Goal: Information Seeking & Learning: Check status

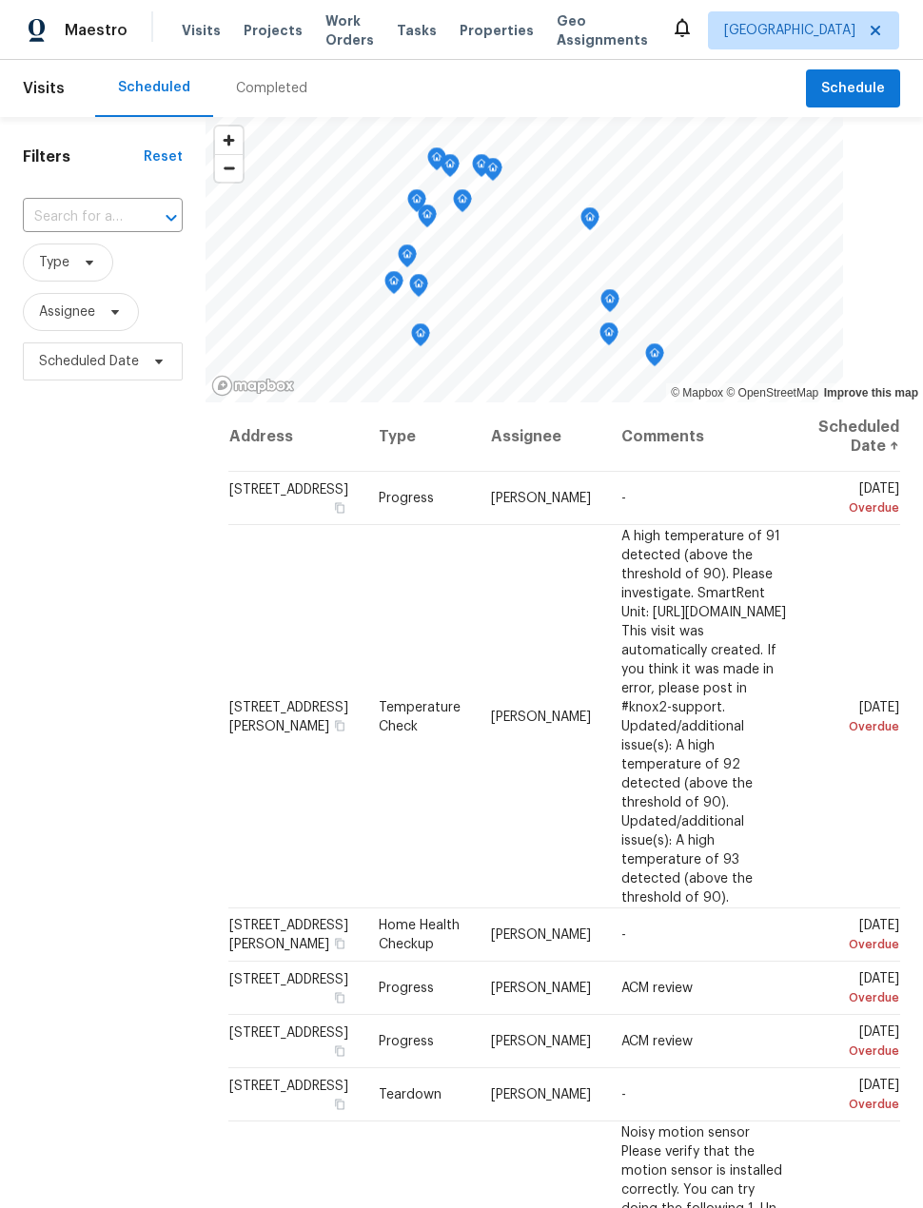
click at [128, 230] on input "text" at bounding box center [76, 217] width 107 height 29
type input "14827"
click at [296, 92] on div "Completed" at bounding box center [271, 88] width 71 height 19
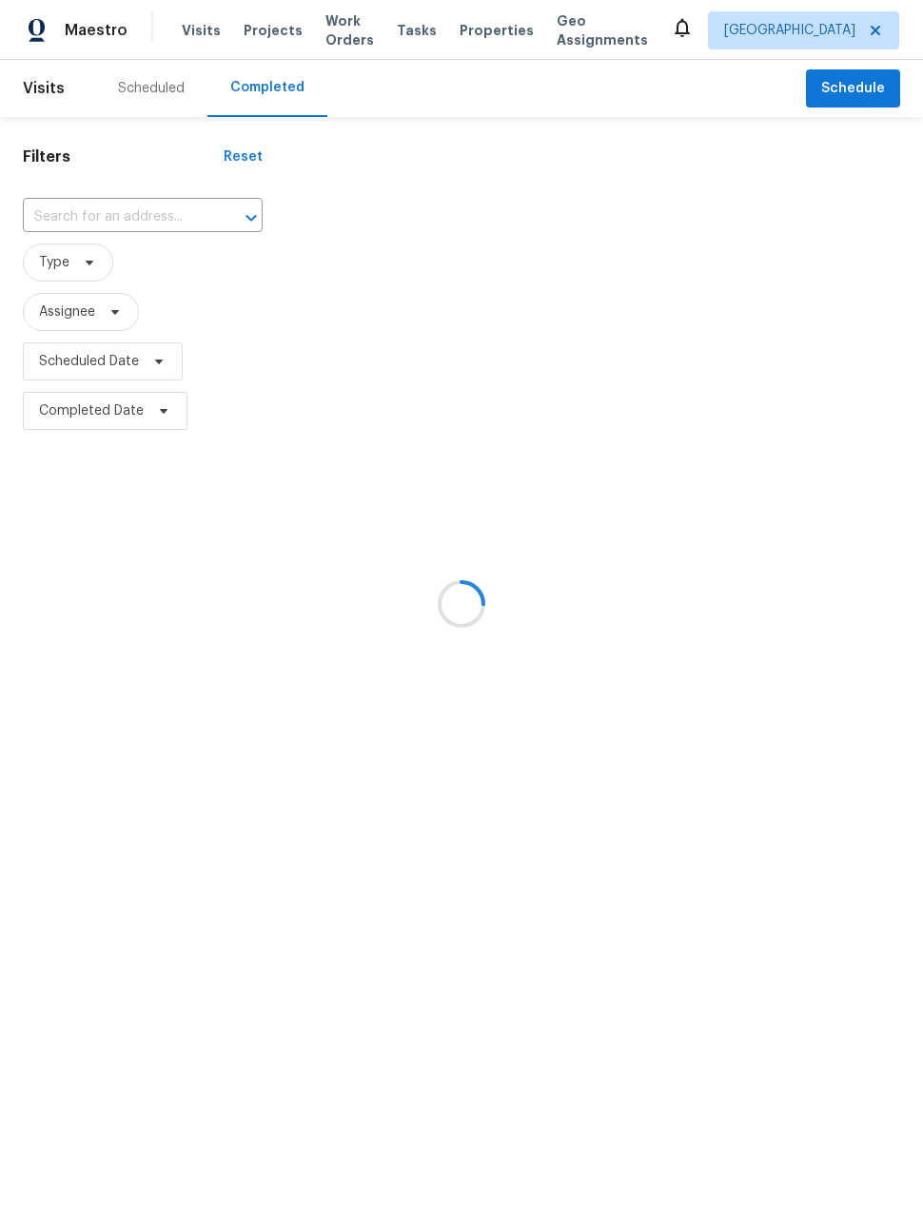
click at [135, 213] on div at bounding box center [461, 604] width 923 height 1208
click at [127, 227] on div at bounding box center [461, 604] width 923 height 1208
click at [71, 210] on div at bounding box center [461, 604] width 923 height 1208
click at [82, 221] on div at bounding box center [461, 604] width 923 height 1208
click at [66, 207] on input "text" at bounding box center [116, 217] width 186 height 29
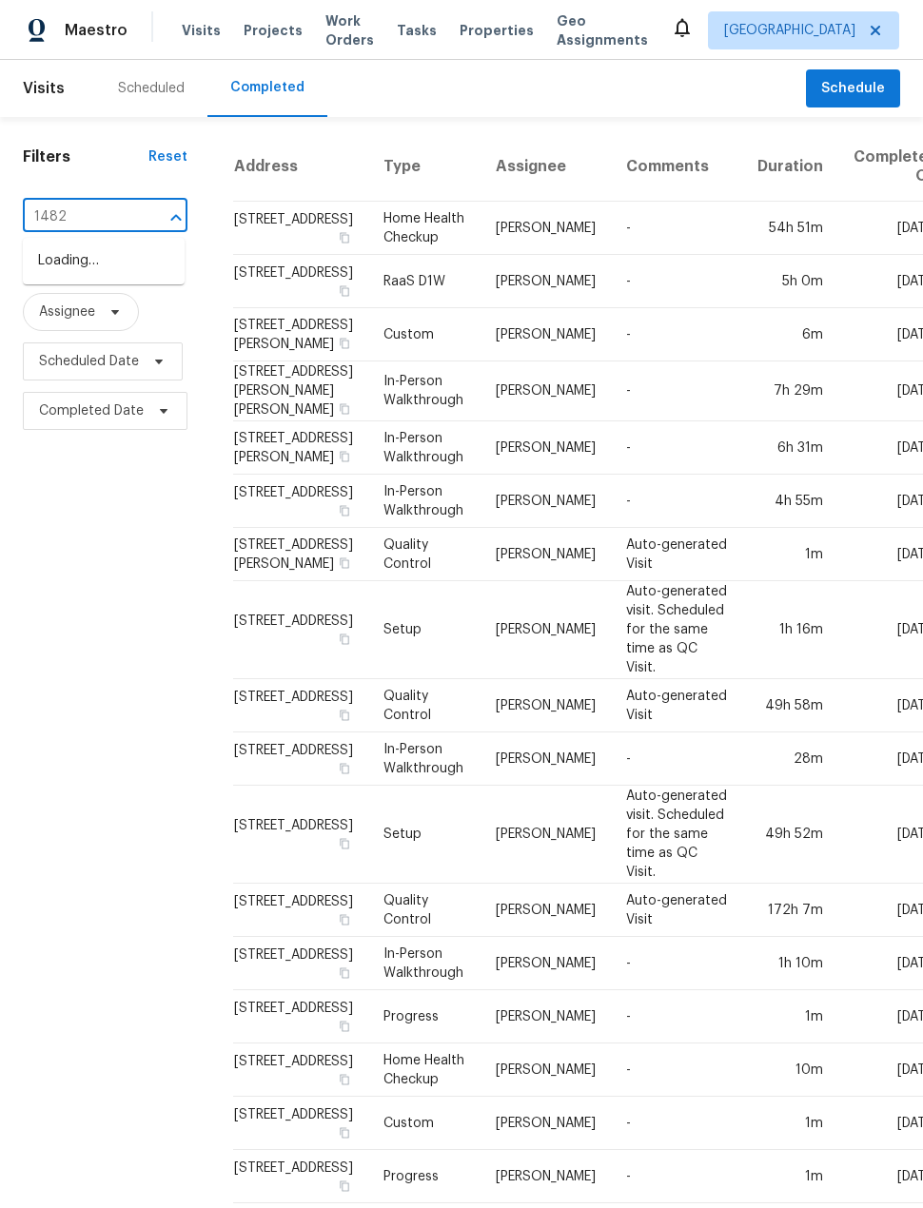
type input "14827"
click at [44, 277] on li "[STREET_ADDRESS]" at bounding box center [104, 260] width 162 height 31
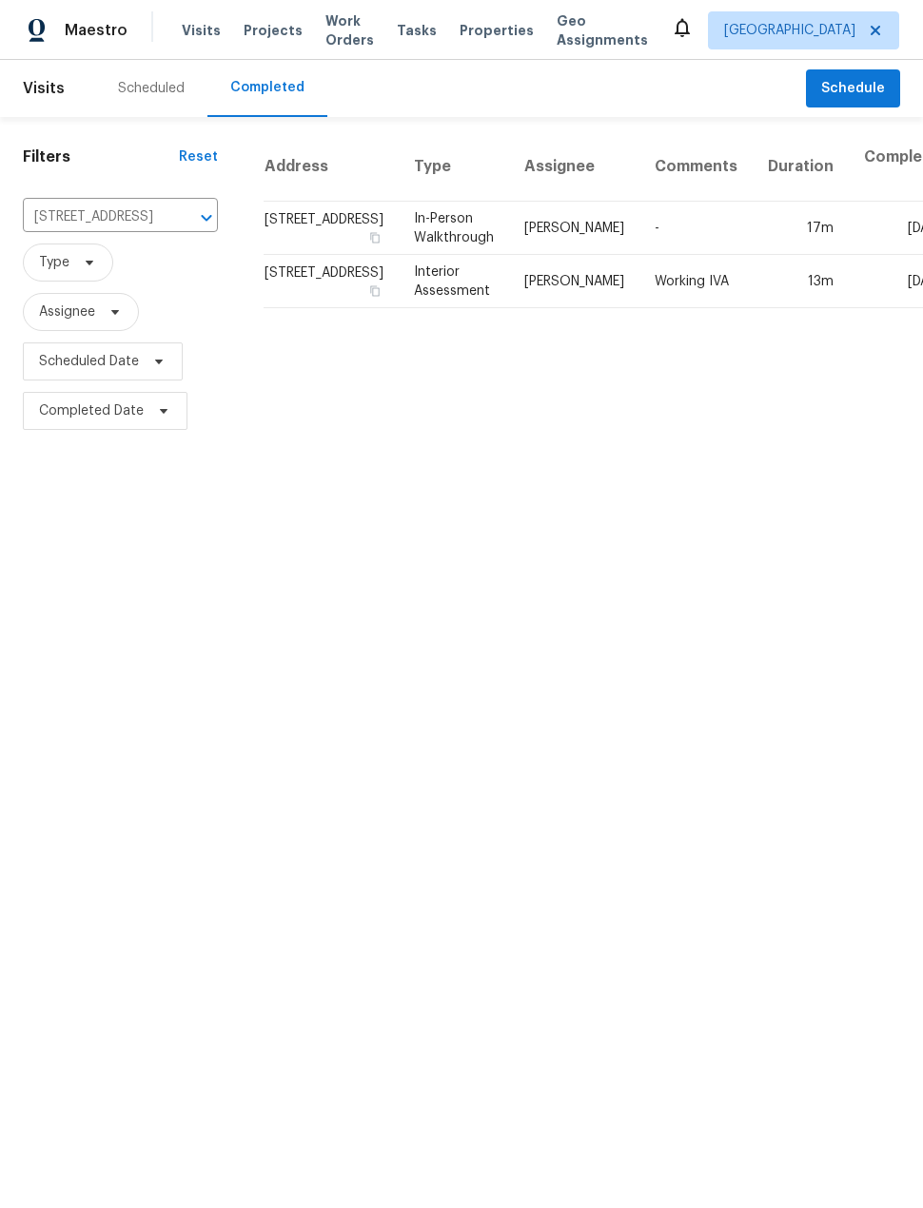
click at [172, 218] on icon "Clear" at bounding box center [181, 217] width 19 height 19
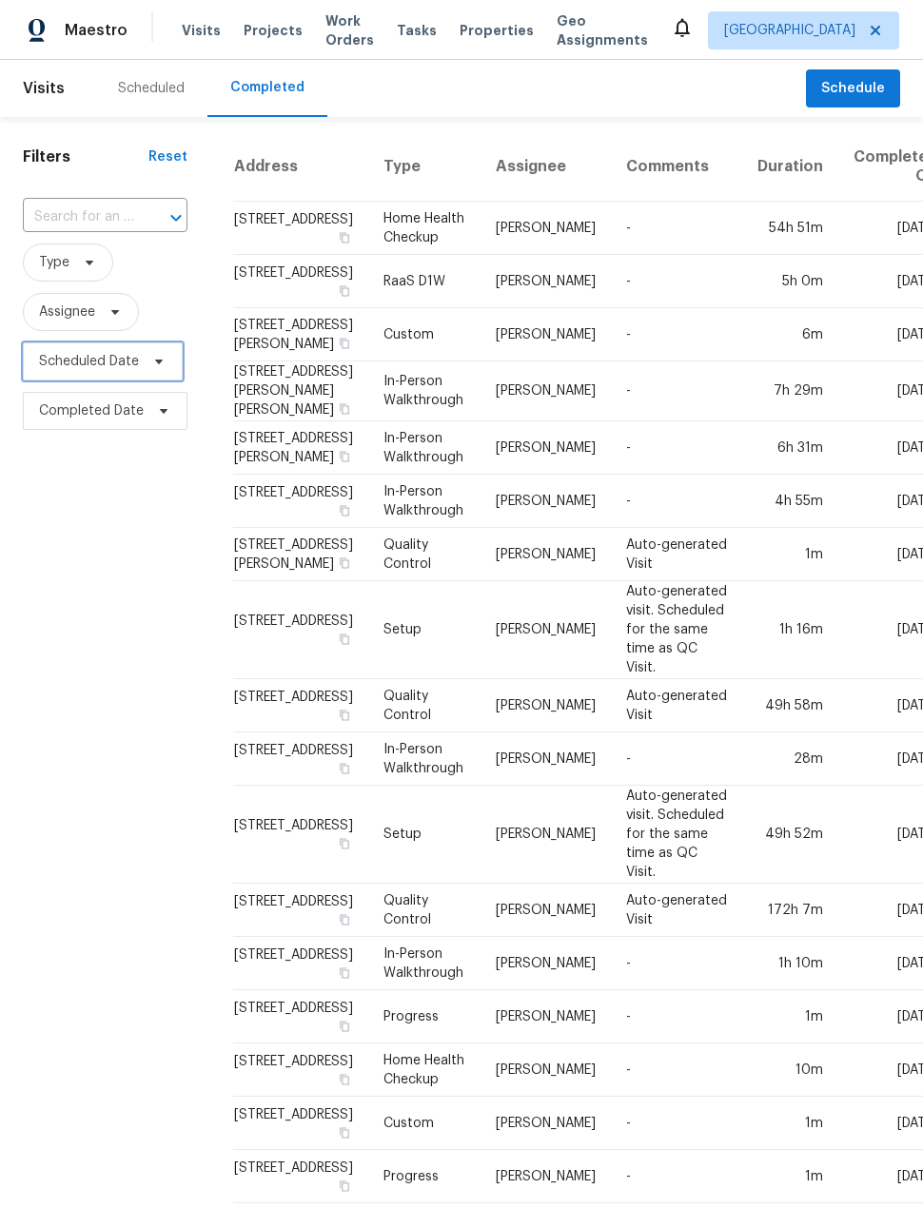
click at [73, 368] on span "Scheduled Date" at bounding box center [89, 361] width 100 height 19
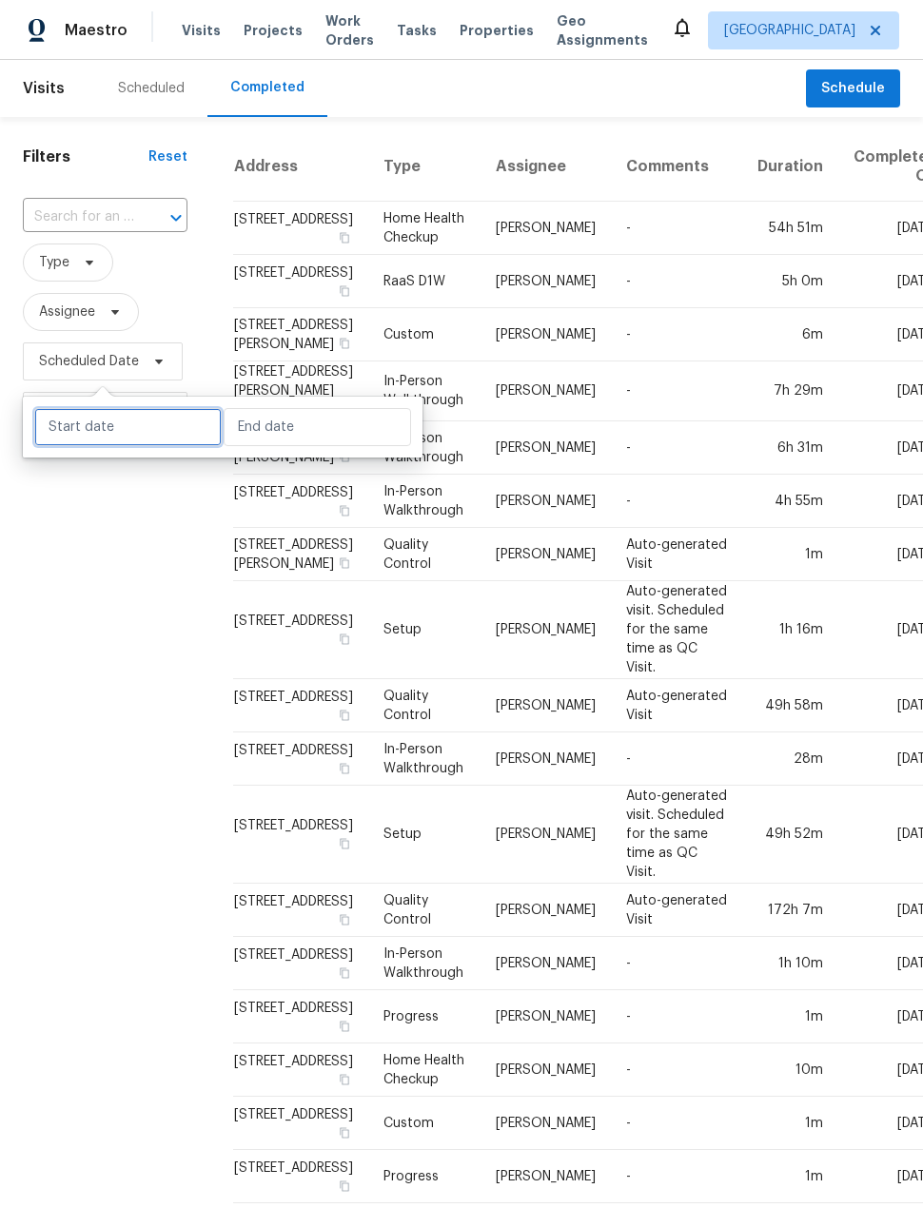
click at [68, 425] on input "text" at bounding box center [127, 427] width 187 height 38
select select "7"
select select "2025"
select select "8"
select select "2025"
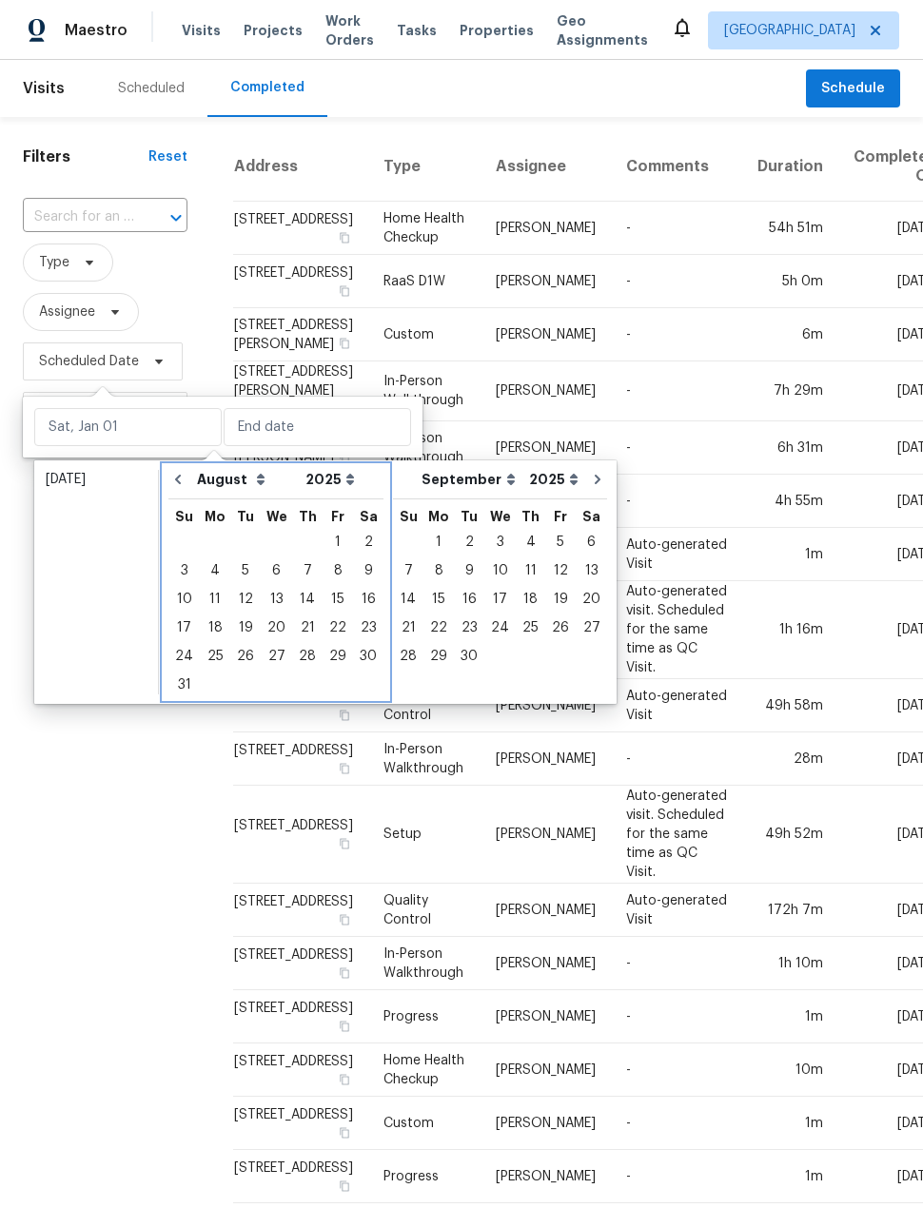
click at [176, 486] on icon "Go to previous month" at bounding box center [177, 479] width 15 height 15
select select "6"
select select "7"
click at [182, 482] on icon "Go to previous month" at bounding box center [177, 479] width 15 height 15
select select "5"
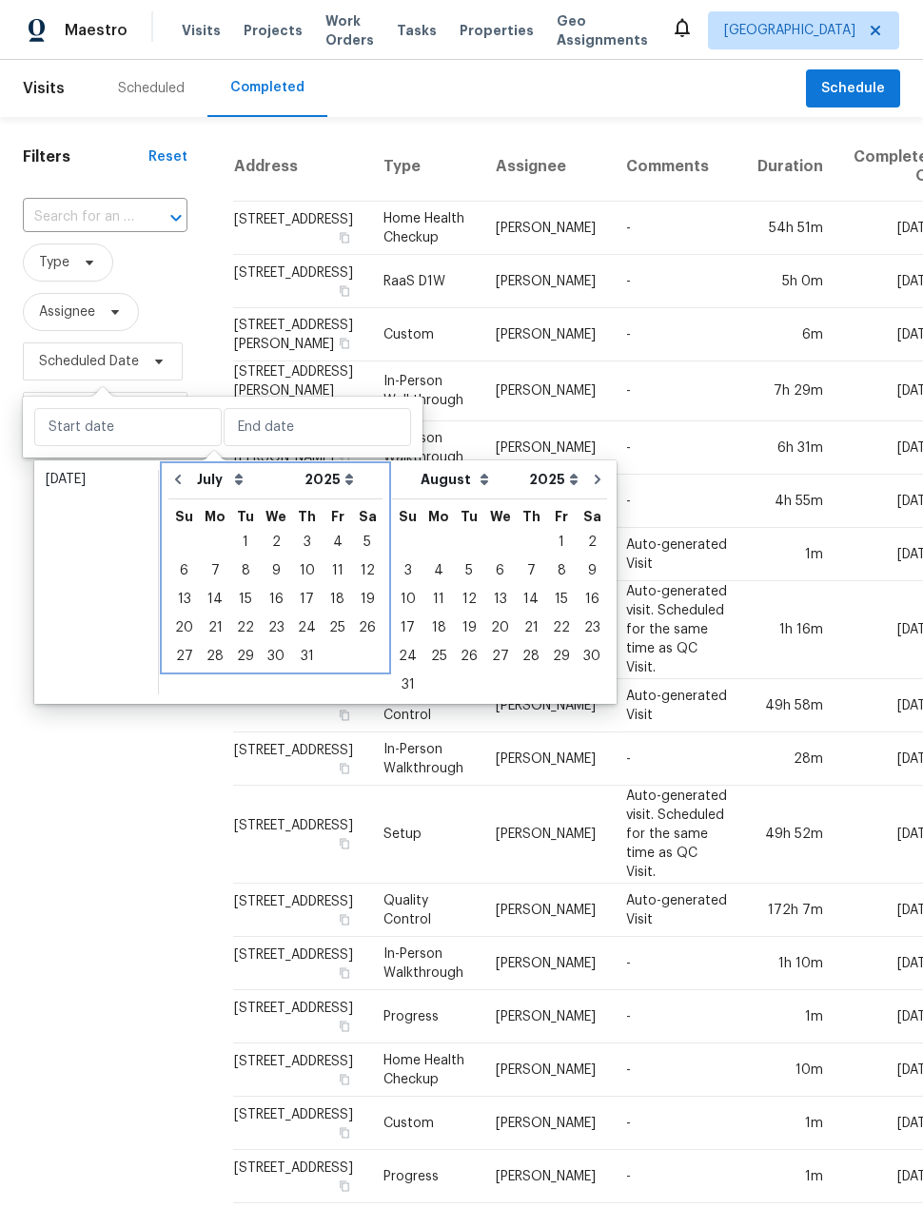
select select "6"
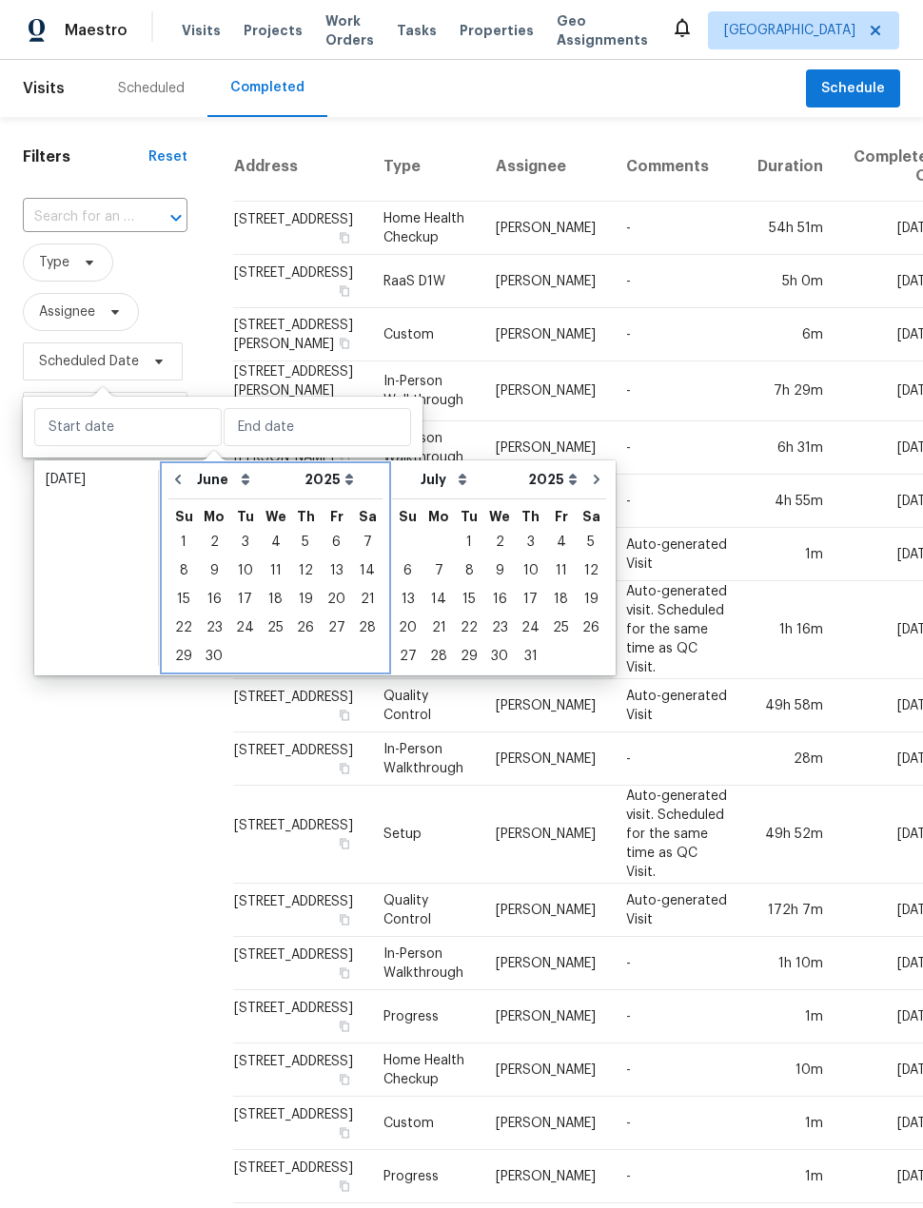
click at [179, 478] on icon "Go to previous month" at bounding box center [177, 479] width 15 height 15
select select "4"
select select "5"
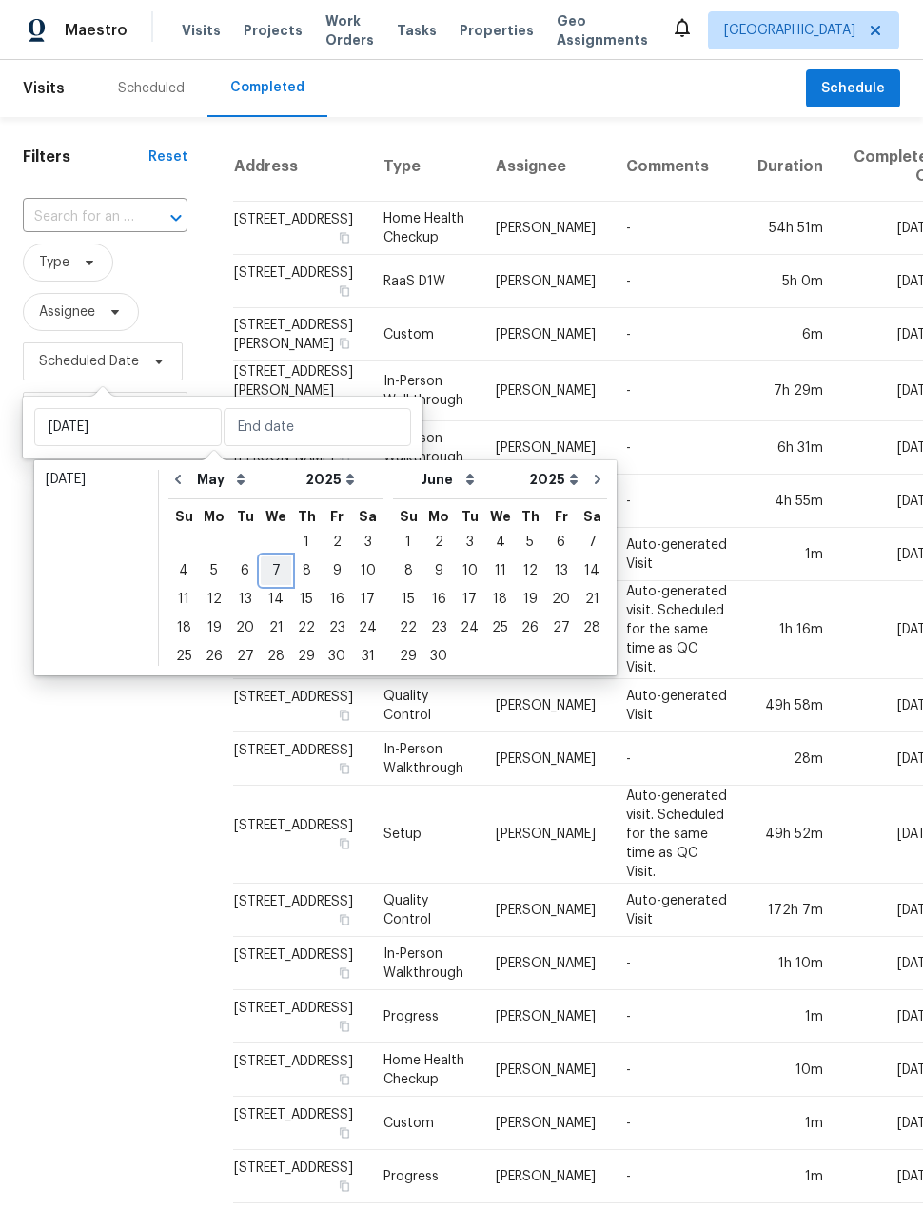
click at [269, 574] on div "7" at bounding box center [276, 570] width 30 height 27
type input "[DATE]"
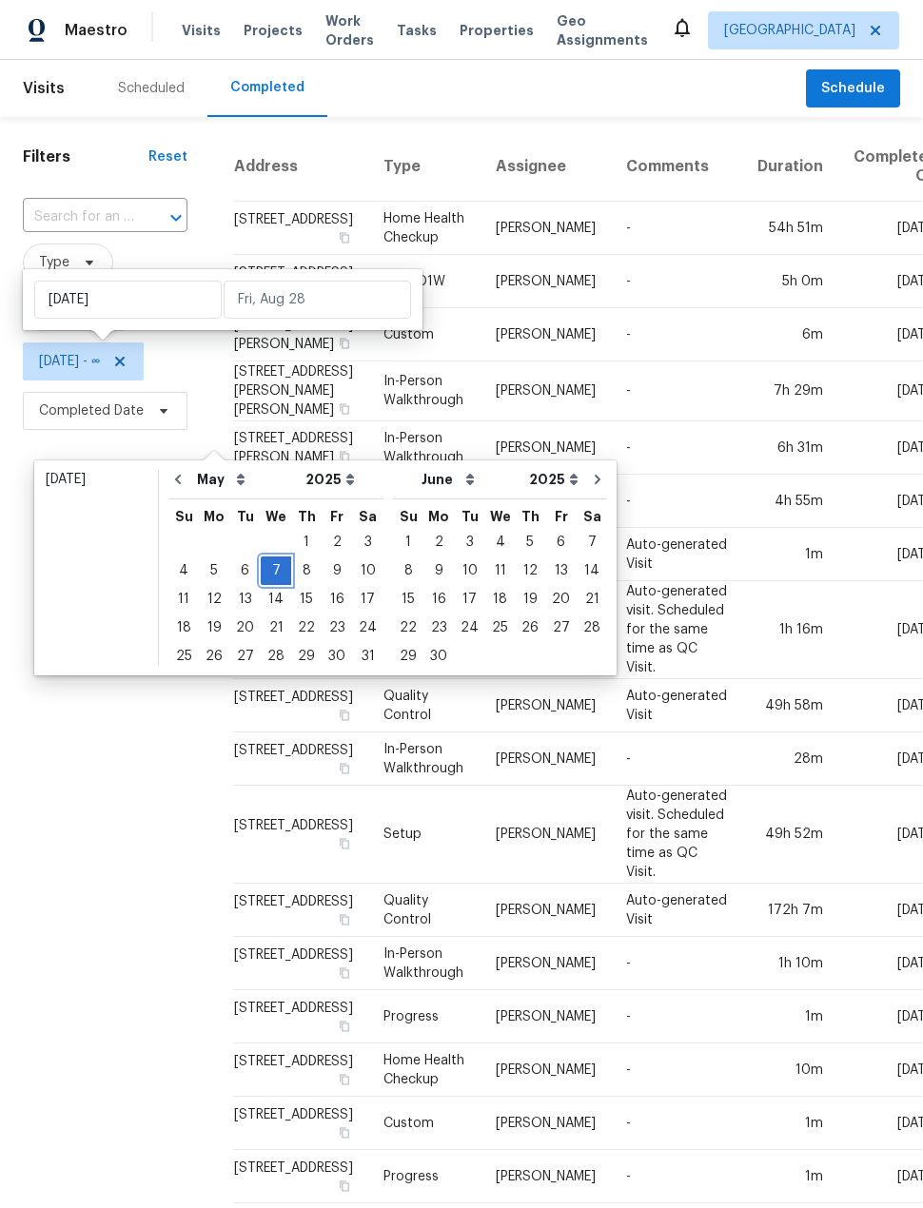
click at [264, 574] on div "7" at bounding box center [276, 570] width 30 height 27
type input "[DATE]"
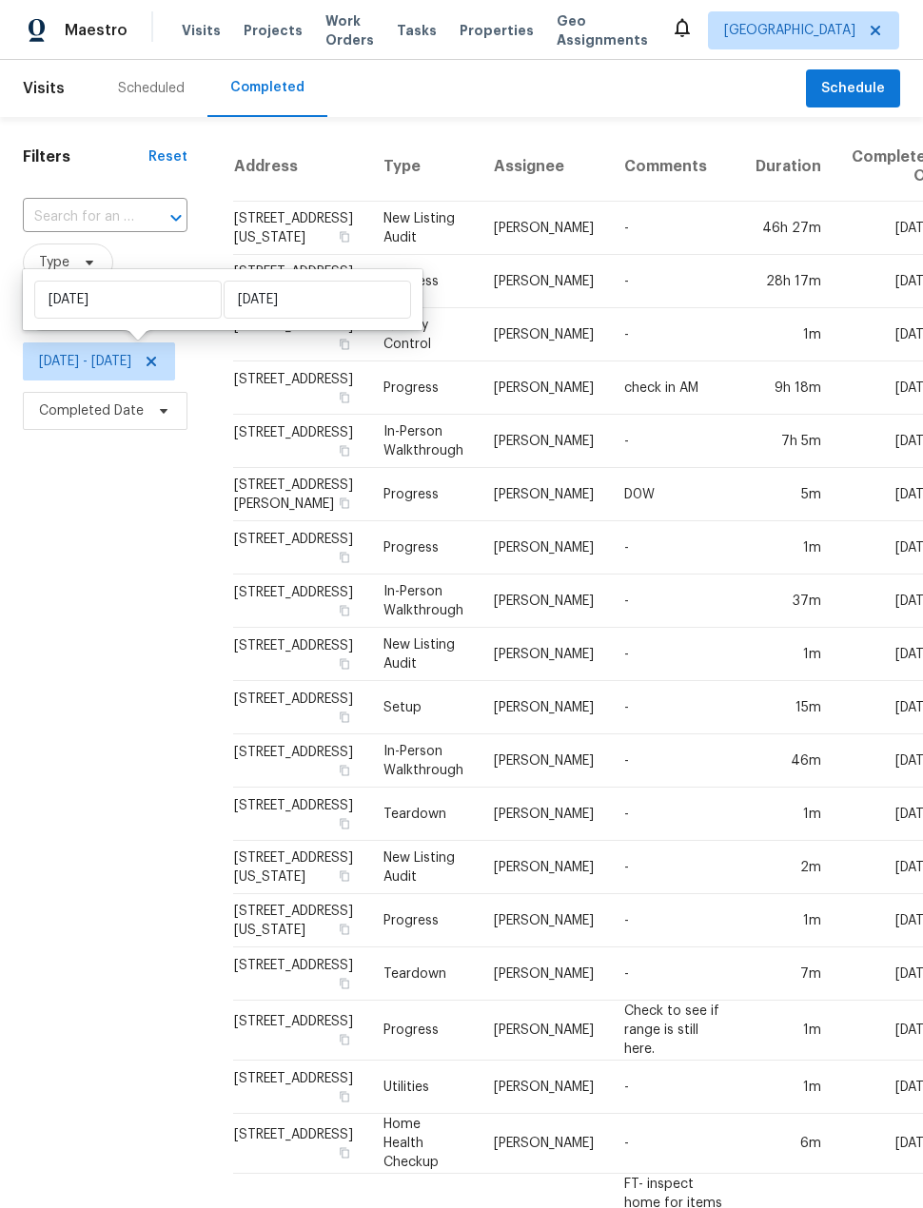
click at [76, 728] on div "Filters Reset ​ Type Assignee [DATE] - [DATE] Completed Date" at bounding box center [105, 1206] width 210 height 2178
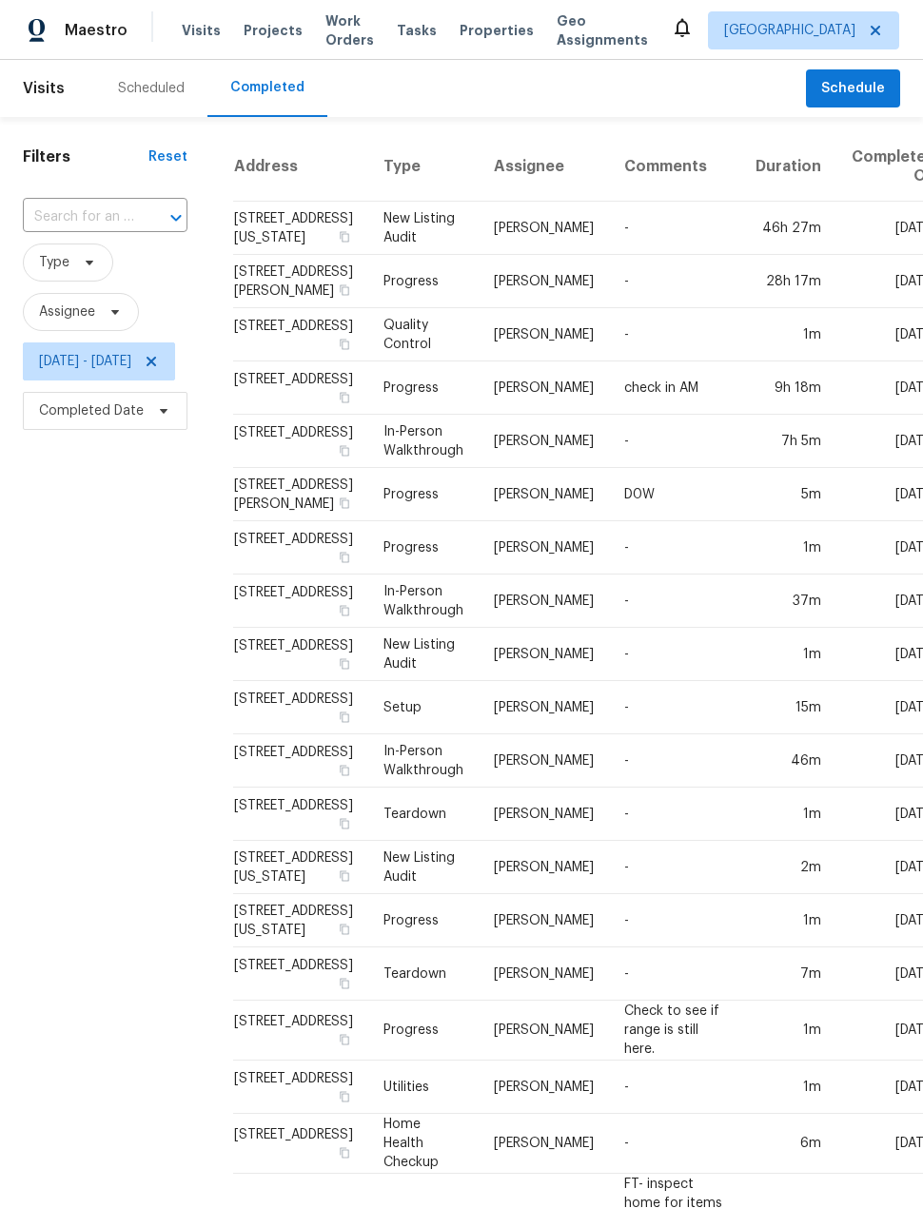
click at [656, 468] on td "-" at bounding box center [674, 441] width 131 height 53
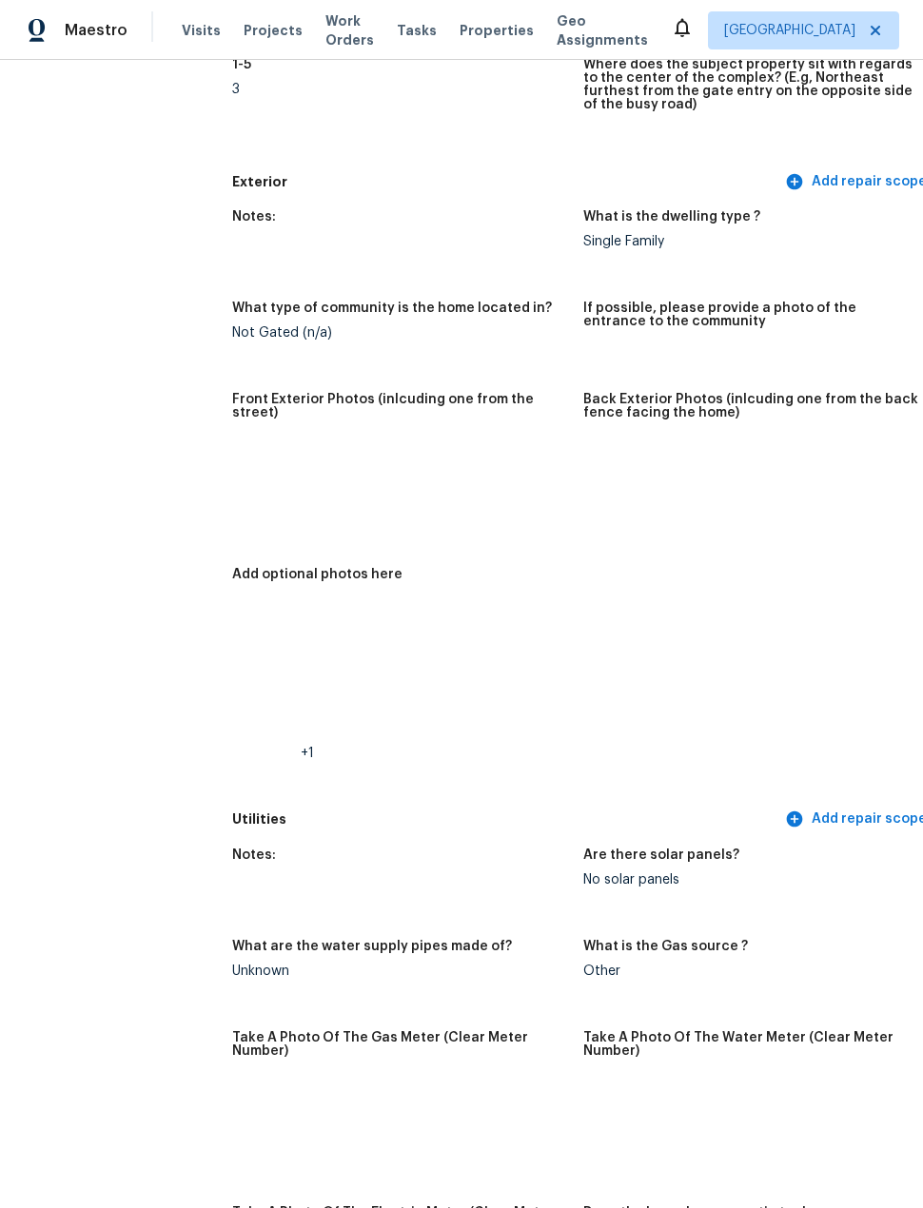
scroll to position [693, 0]
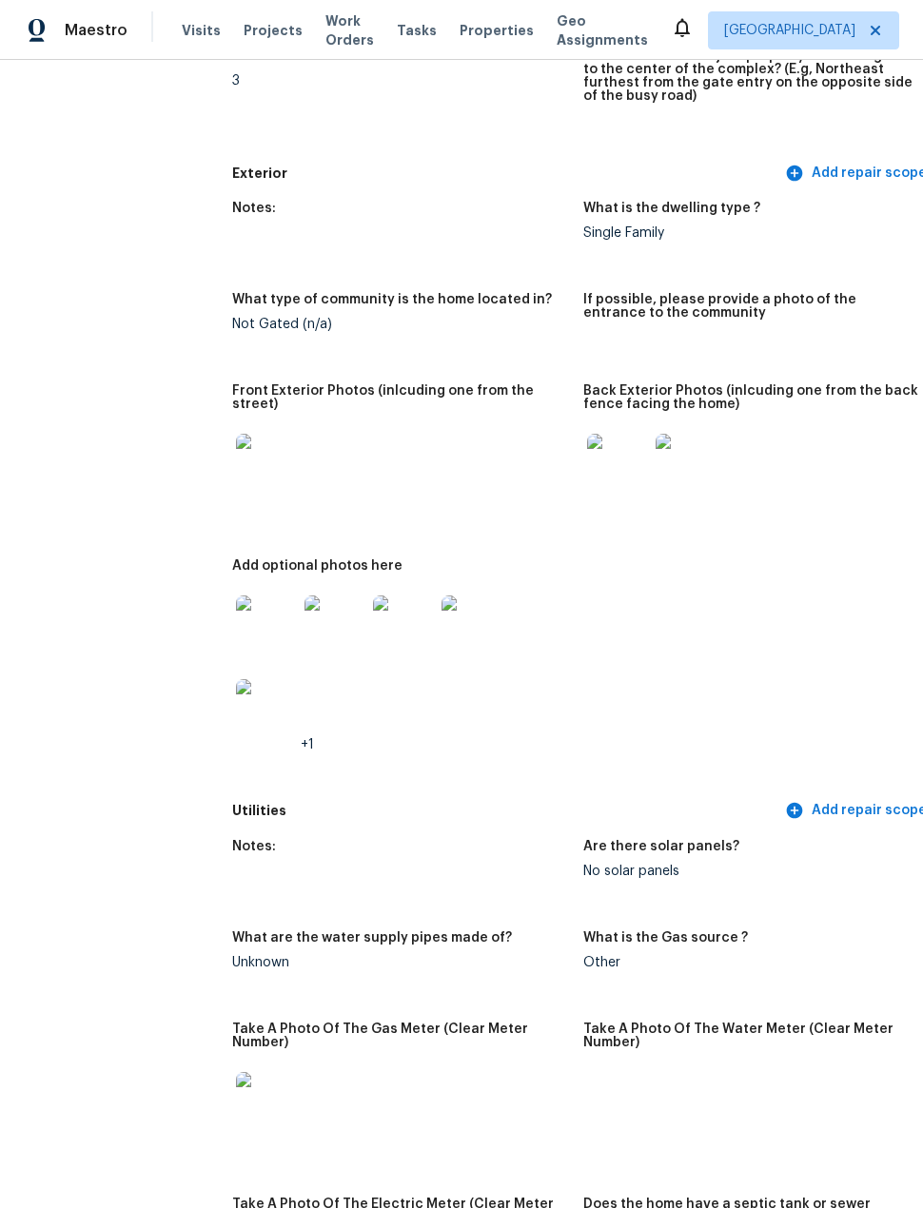
click at [236, 445] on img at bounding box center [266, 464] width 61 height 61
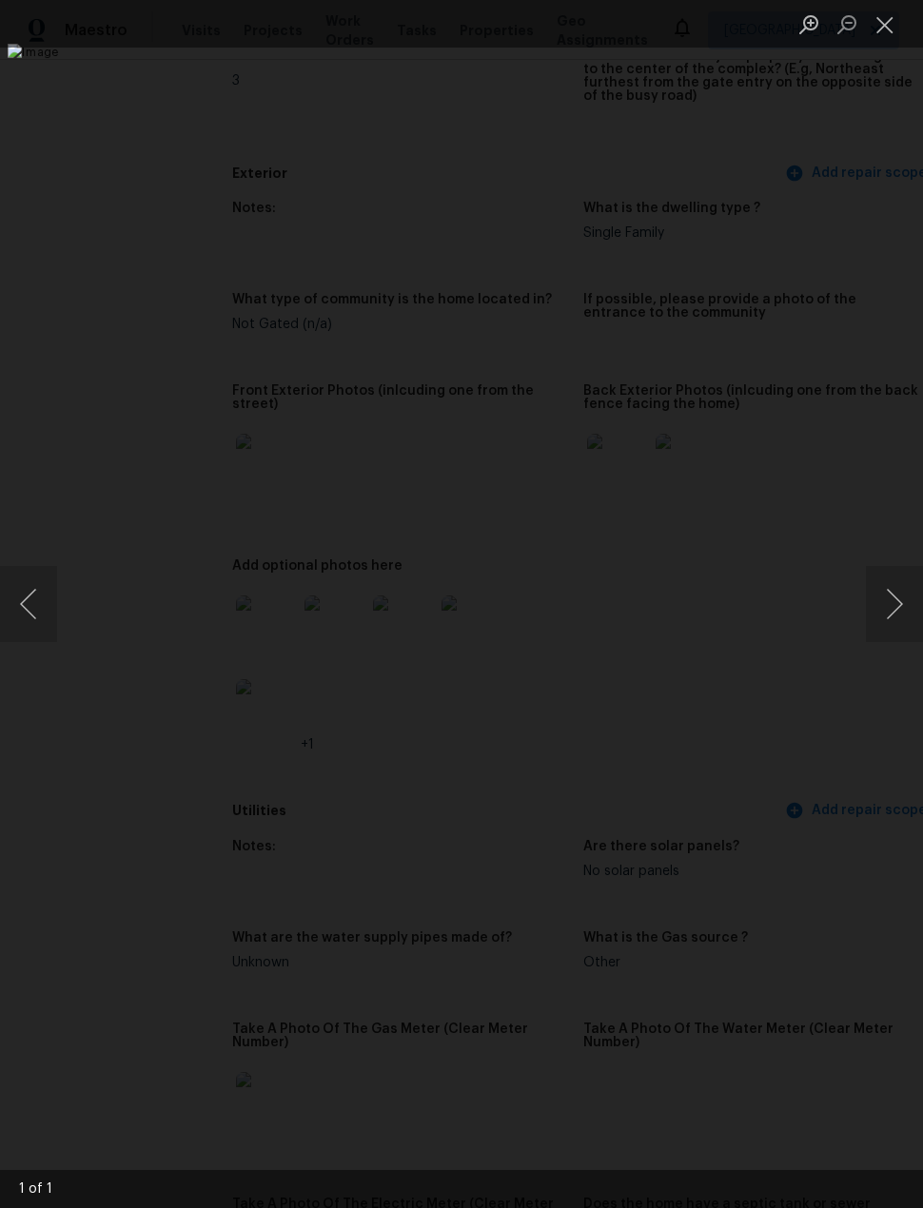
click at [891, 27] on button "Close lightbox" at bounding box center [885, 24] width 38 height 33
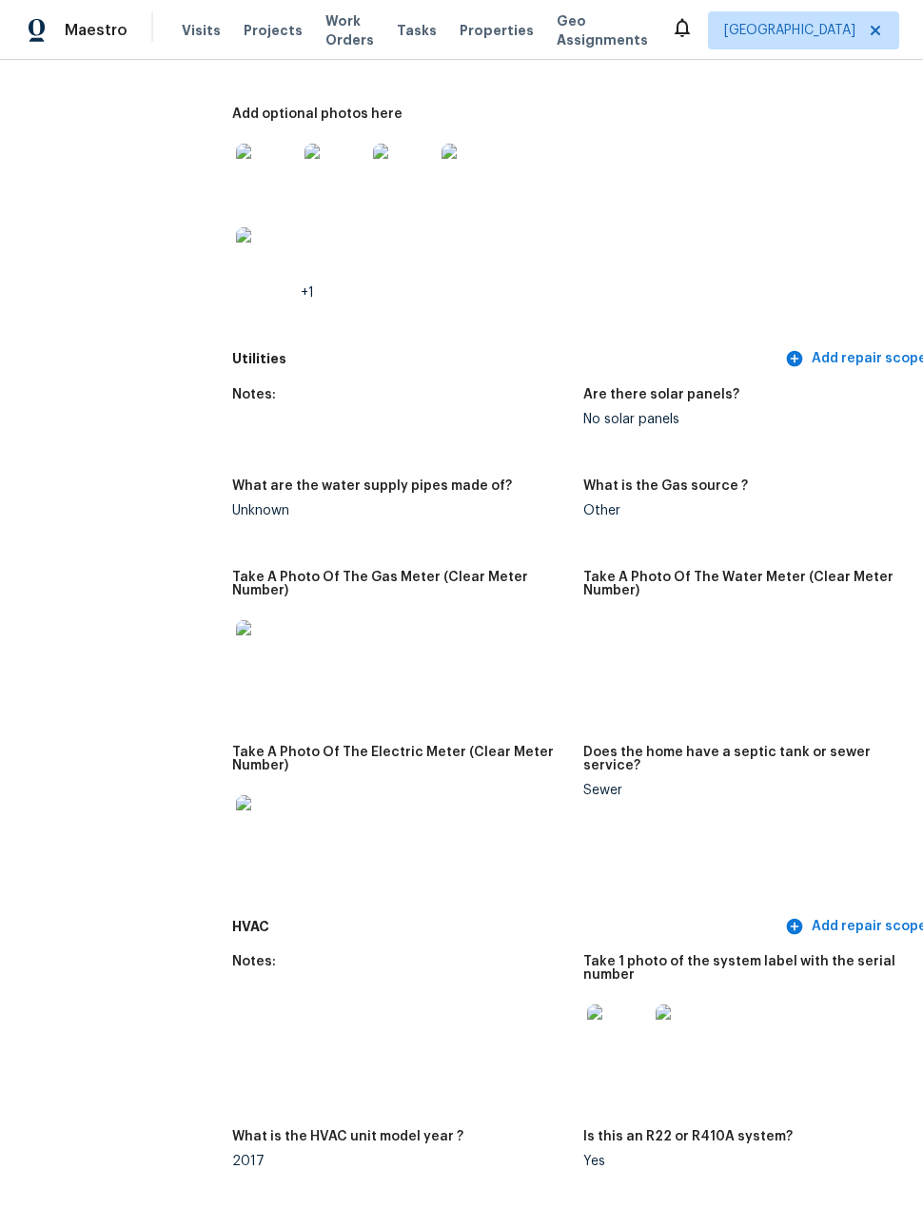
scroll to position [1512, 0]
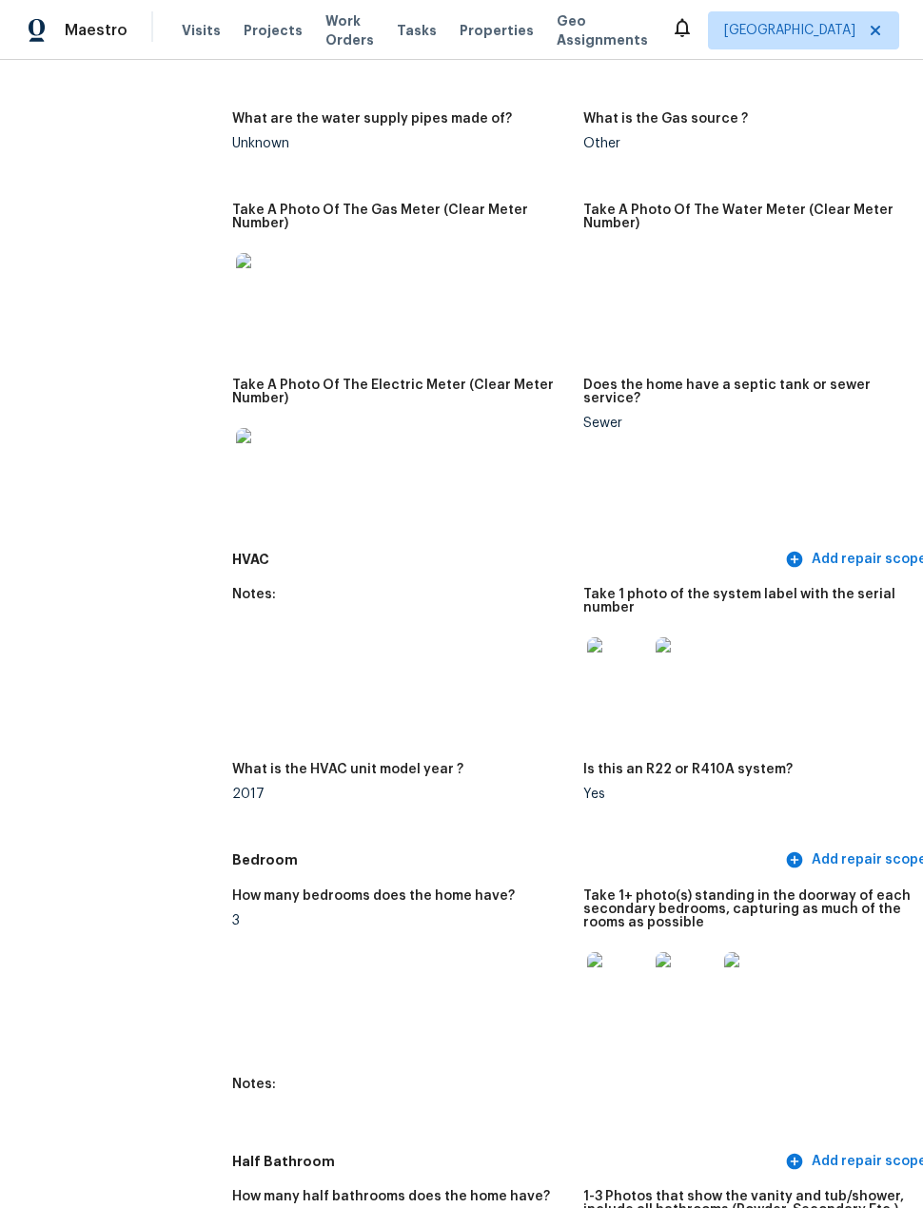
click at [587, 686] on img at bounding box center [617, 667] width 61 height 61
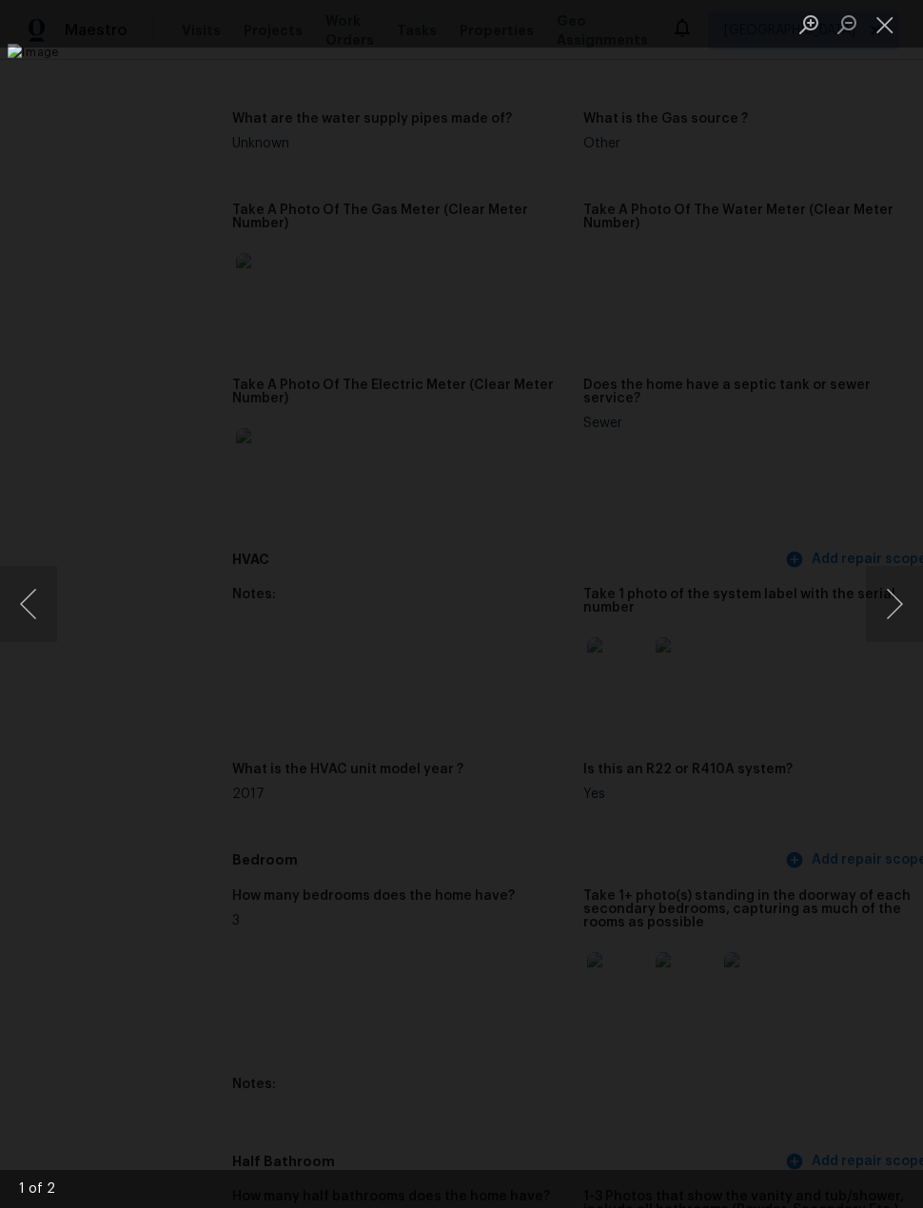
click at [895, 615] on button "Next image" at bounding box center [894, 604] width 57 height 76
click at [894, 28] on button "Close lightbox" at bounding box center [885, 24] width 38 height 33
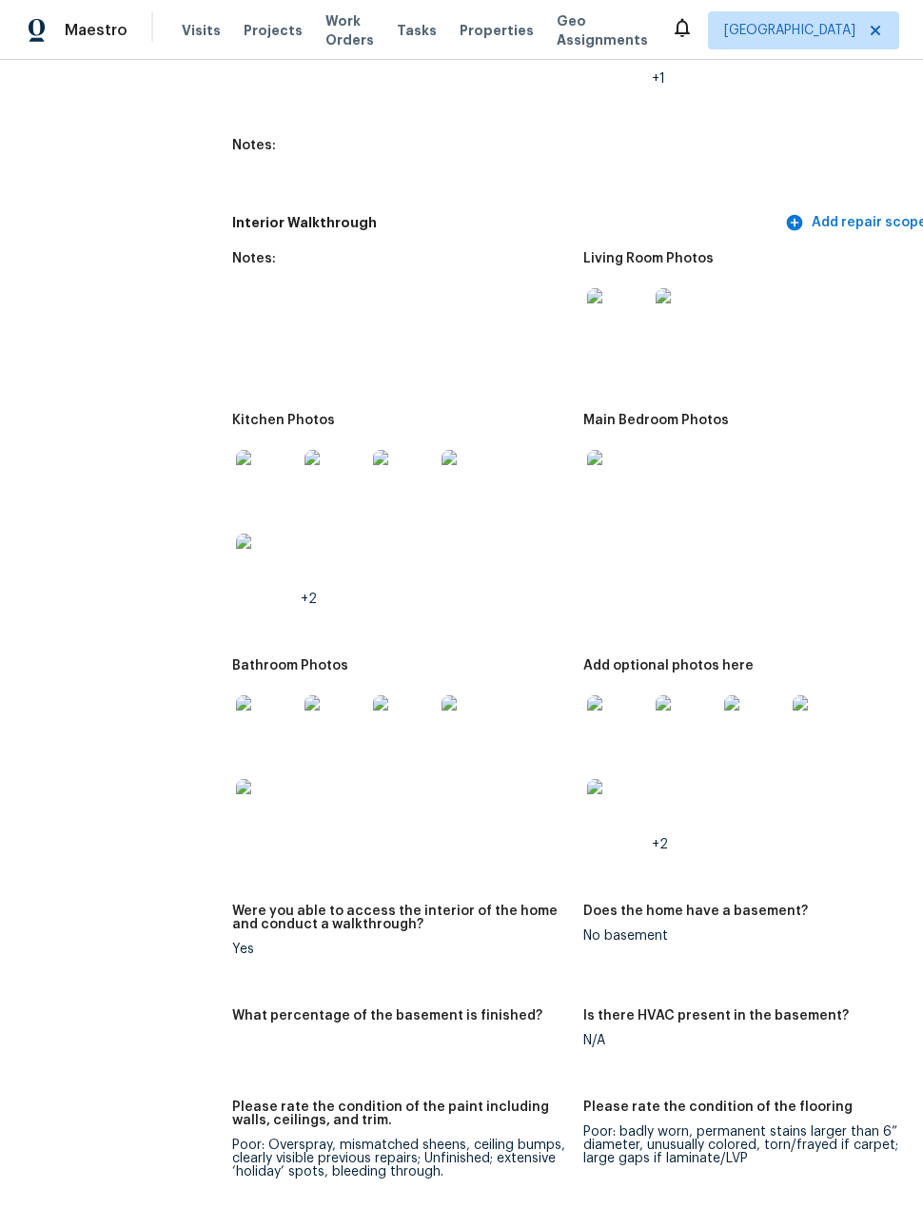
scroll to position [2822, 0]
click at [591, 742] on img at bounding box center [617, 724] width 61 height 61
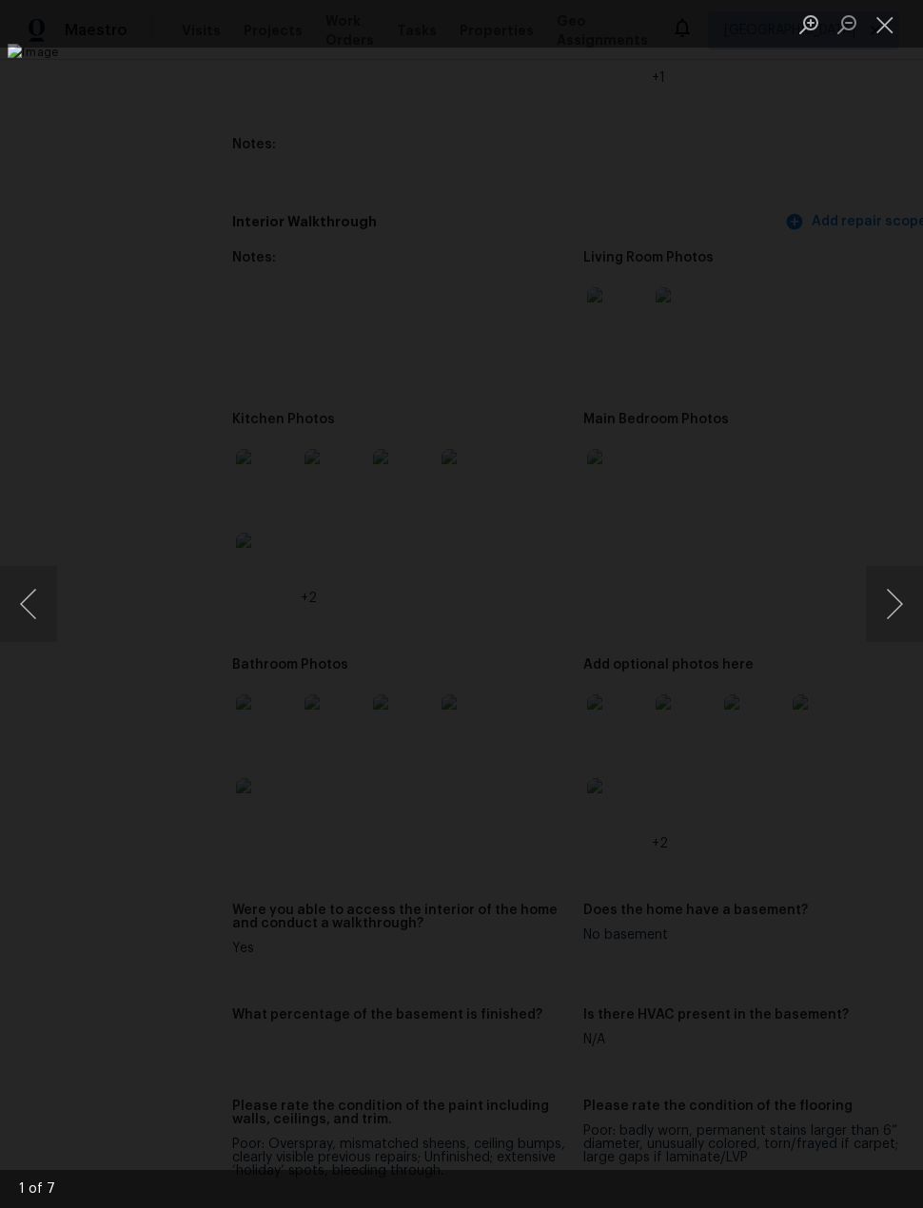
click at [891, 616] on button "Next image" at bounding box center [894, 604] width 57 height 76
click at [902, 624] on button "Next image" at bounding box center [894, 604] width 57 height 76
click at [899, 619] on button "Next image" at bounding box center [894, 604] width 57 height 76
click at [903, 621] on button "Next image" at bounding box center [894, 604] width 57 height 76
click at [902, 623] on button "Next image" at bounding box center [894, 604] width 57 height 76
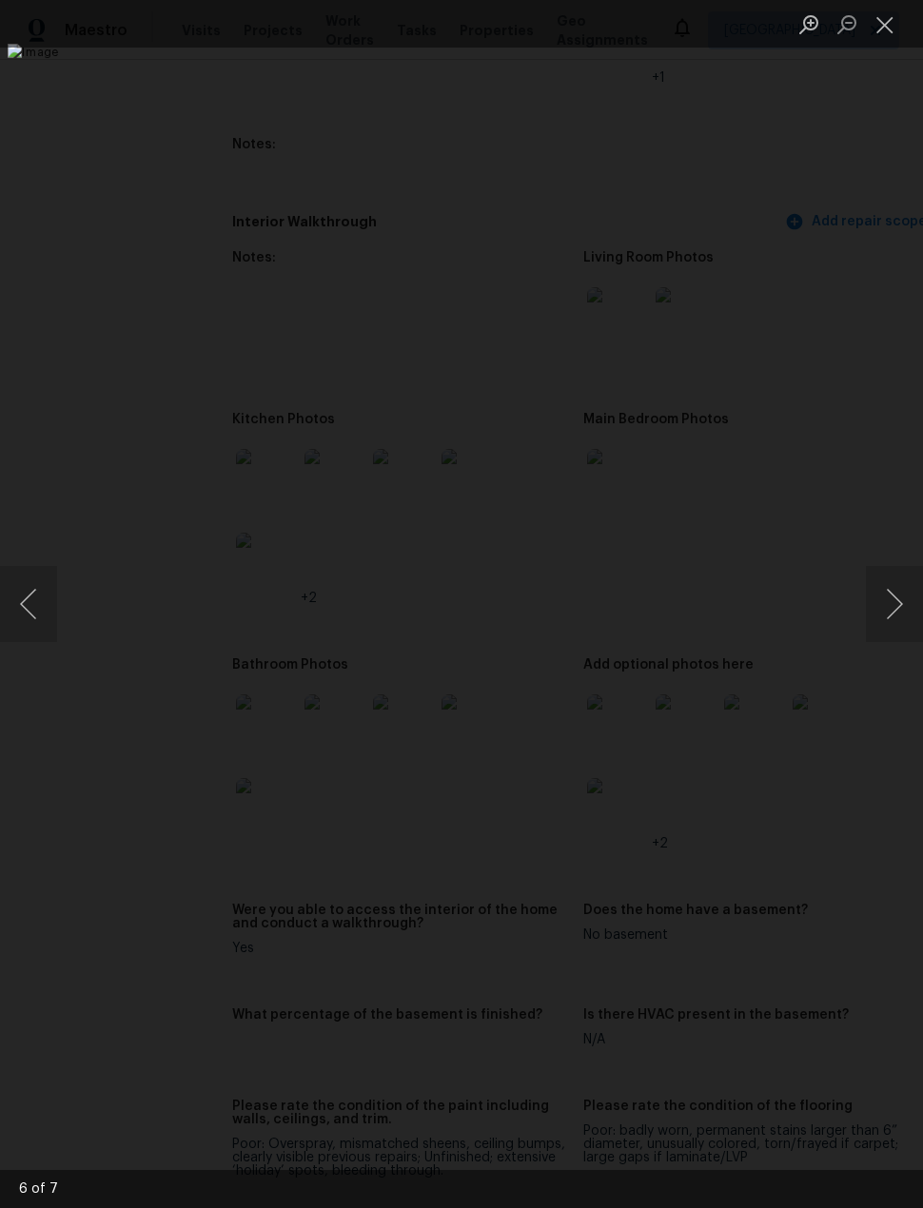
click at [899, 628] on button "Next image" at bounding box center [894, 604] width 57 height 76
click at [898, 629] on button "Next image" at bounding box center [894, 604] width 57 height 76
click at [49, 131] on div "Lightbox" at bounding box center [461, 604] width 923 height 1208
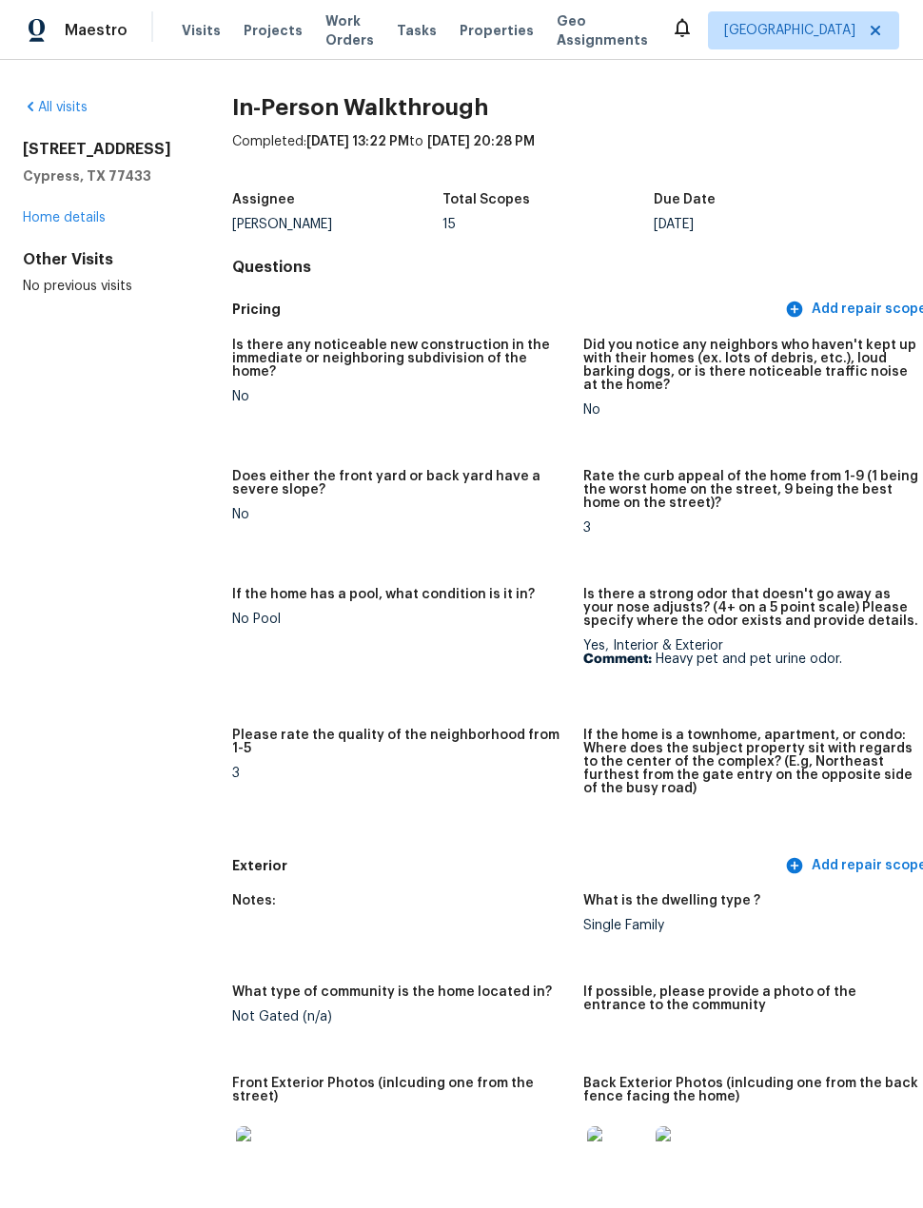
scroll to position [0, 0]
click at [65, 109] on link "All visits" at bounding box center [55, 107] width 65 height 13
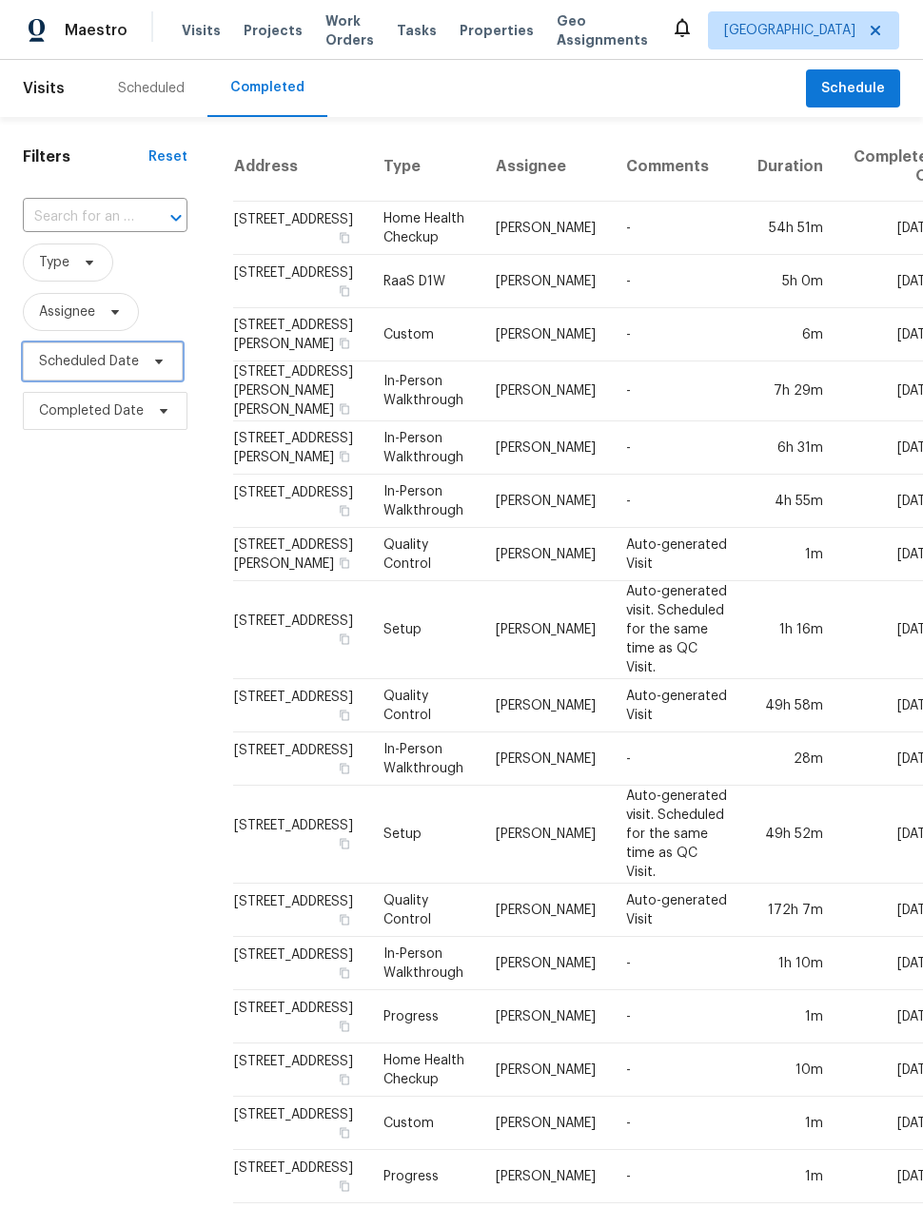
click at [66, 358] on span "Scheduled Date" at bounding box center [89, 361] width 100 height 19
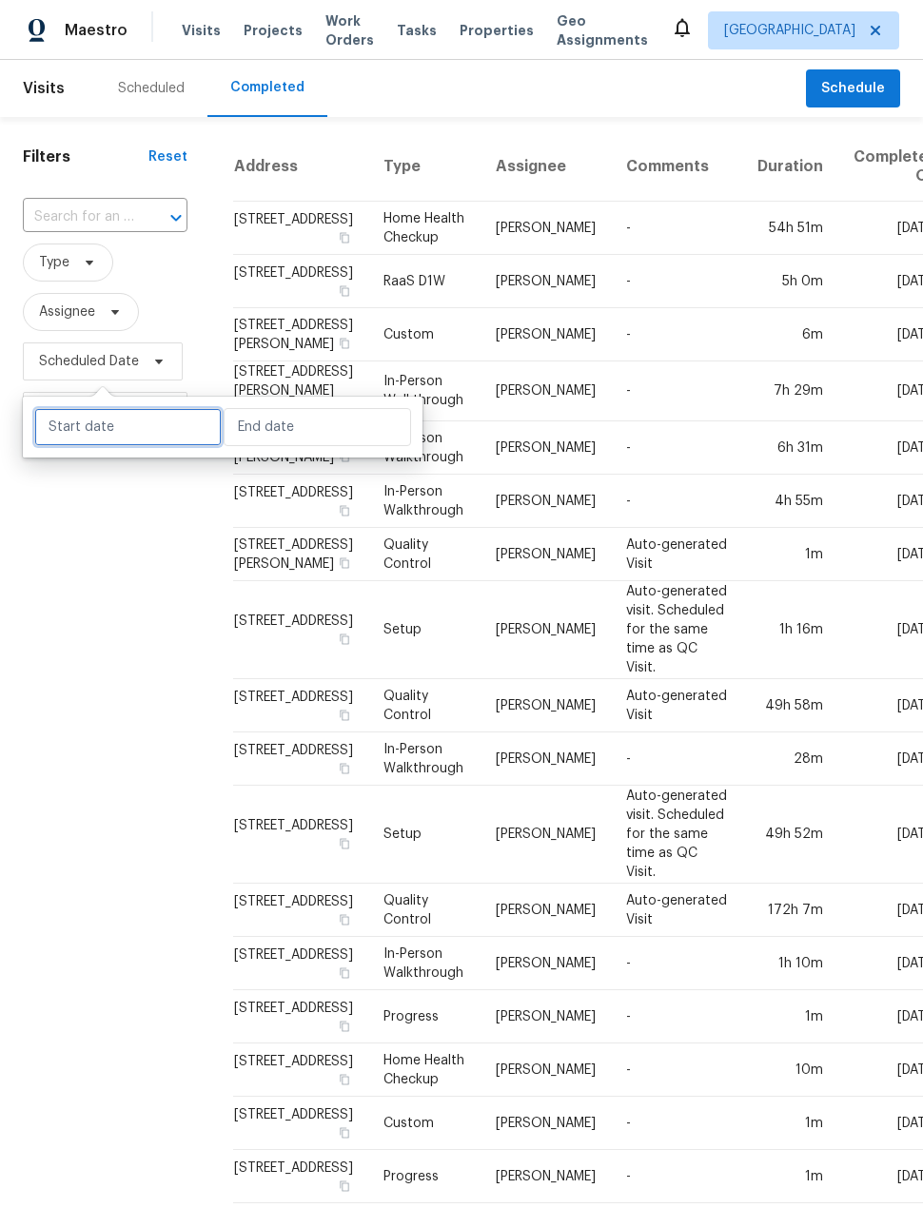
click at [73, 434] on input "text" at bounding box center [127, 427] width 187 height 38
select select "7"
select select "2025"
select select "8"
select select "2025"
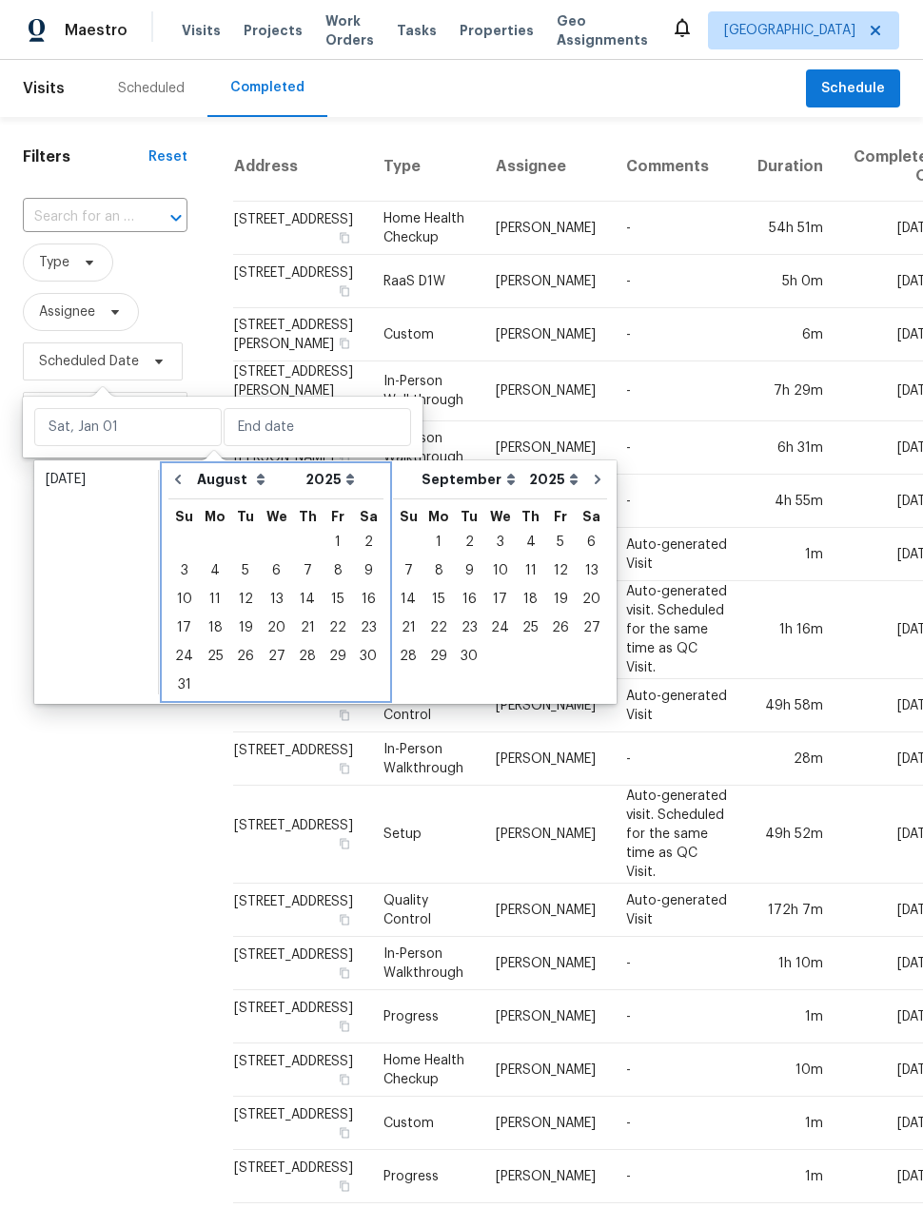
click at [181, 477] on icon "Go to previous month" at bounding box center [177, 479] width 15 height 15
select select "6"
select select "7"
click at [180, 476] on icon "Go to previous month" at bounding box center [178, 480] width 6 height 10
select select "5"
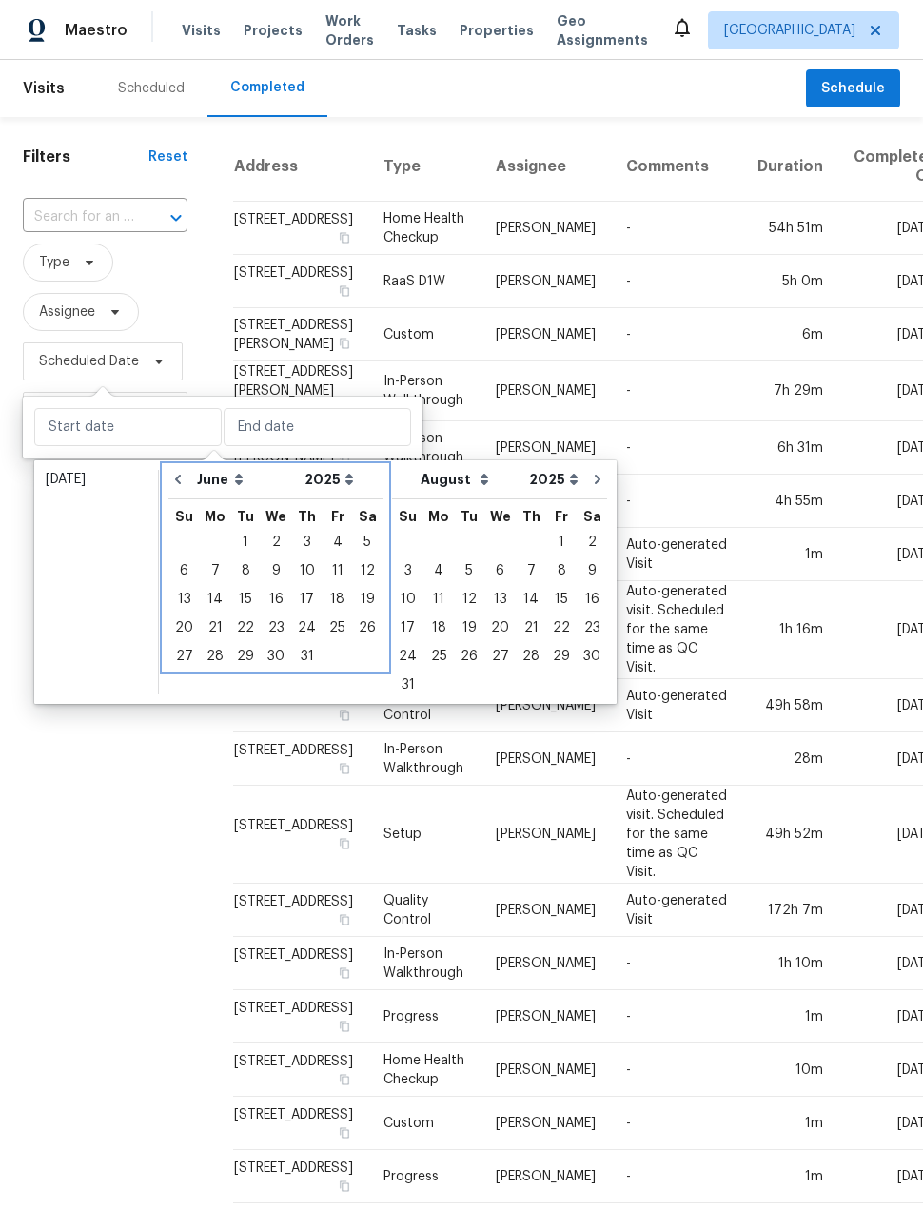
select select "6"
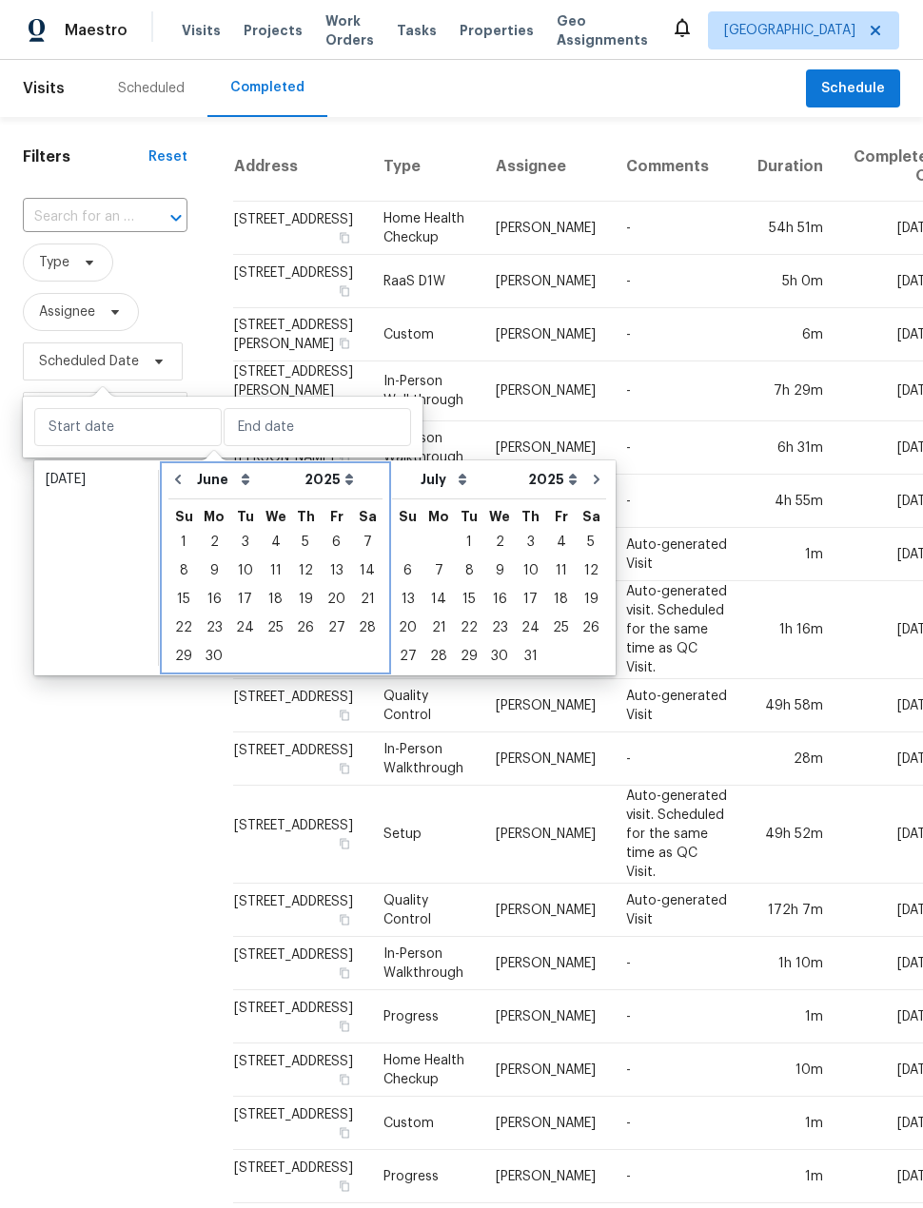
click at [173, 488] on button "Go to previous month" at bounding box center [178, 479] width 29 height 38
select select "4"
select select "5"
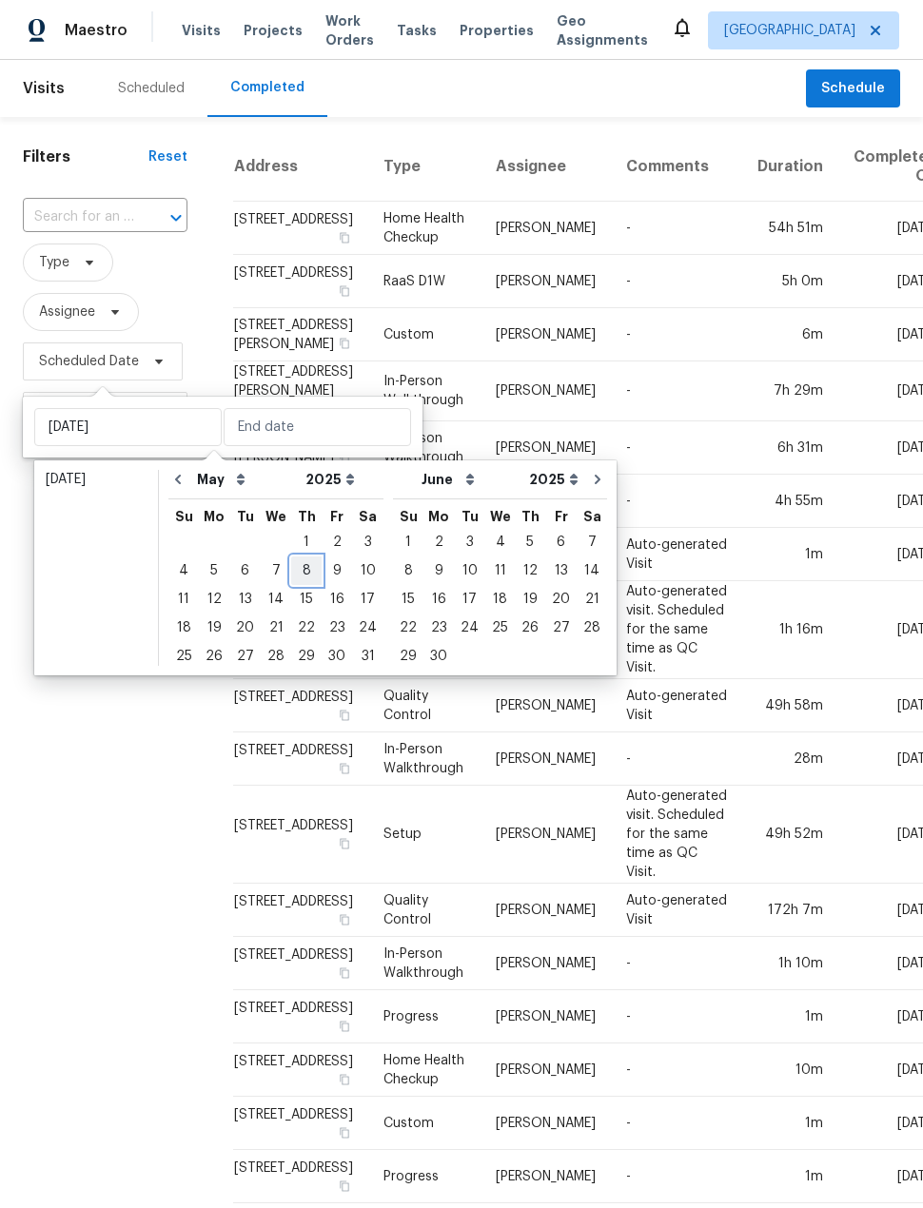
click at [299, 574] on div "8" at bounding box center [306, 570] width 30 height 27
type input "[DATE]"
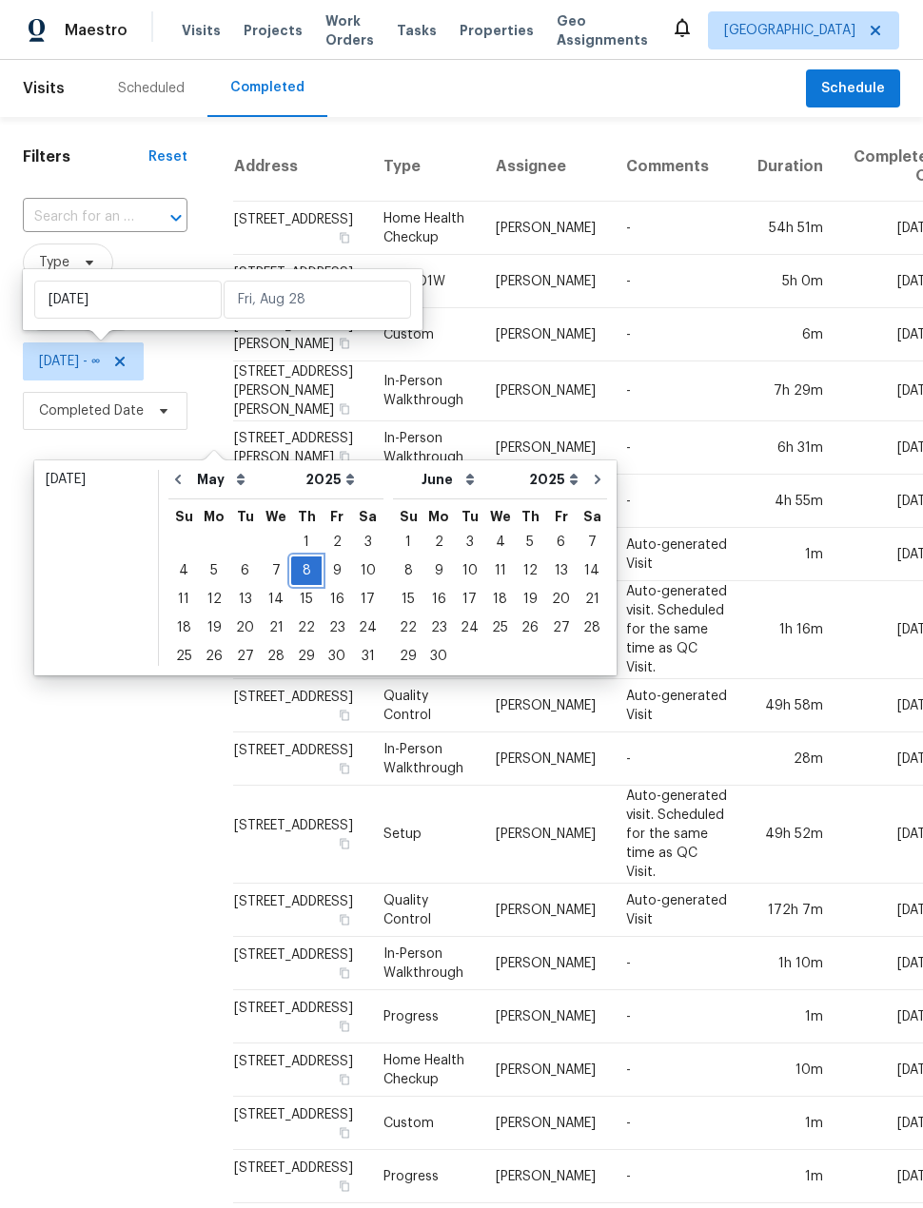
click at [299, 575] on div "8" at bounding box center [306, 570] width 30 height 27
type input "[DATE]"
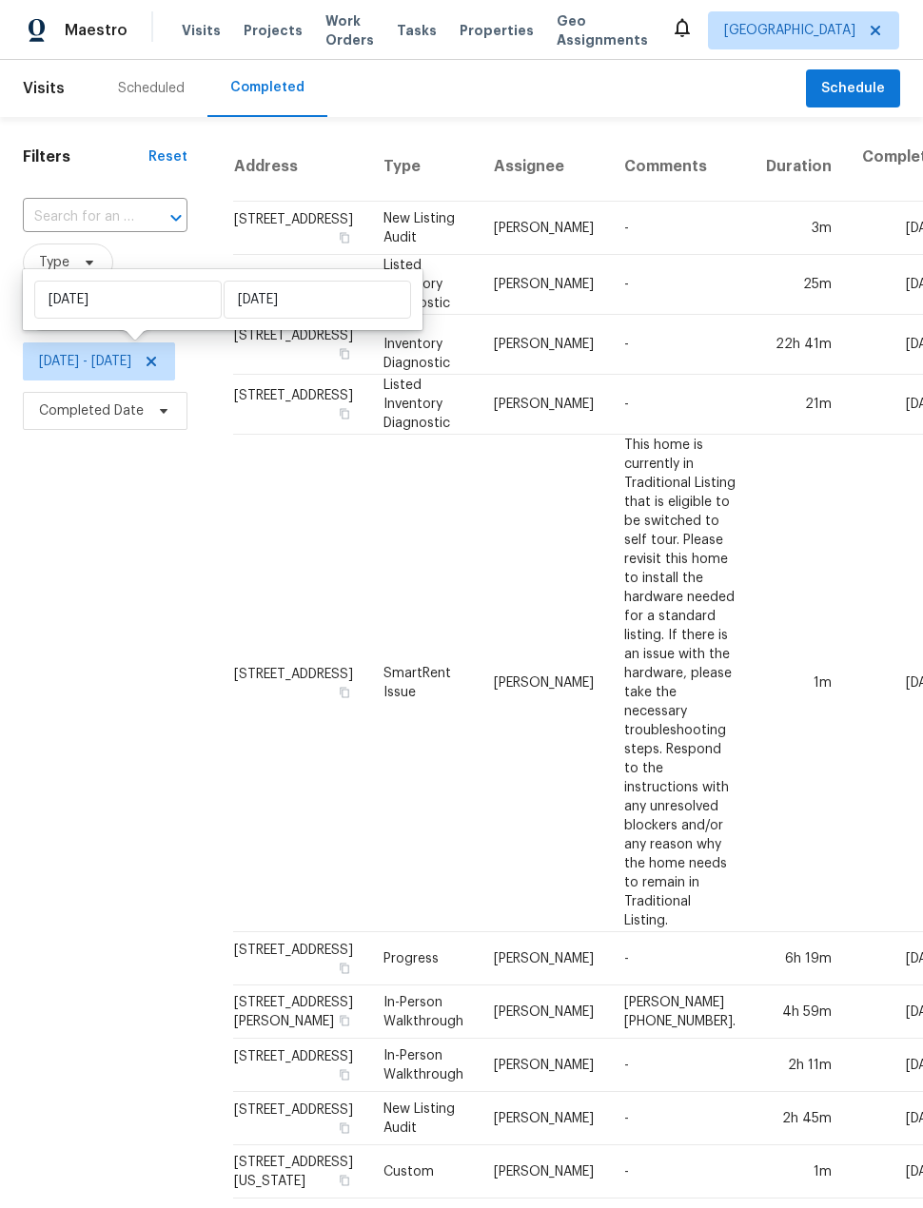
click at [86, 718] on div "Filters Reset ​ Type Assignee [DATE] - [DATE] Completed Date" at bounding box center [105, 962] width 210 height 1691
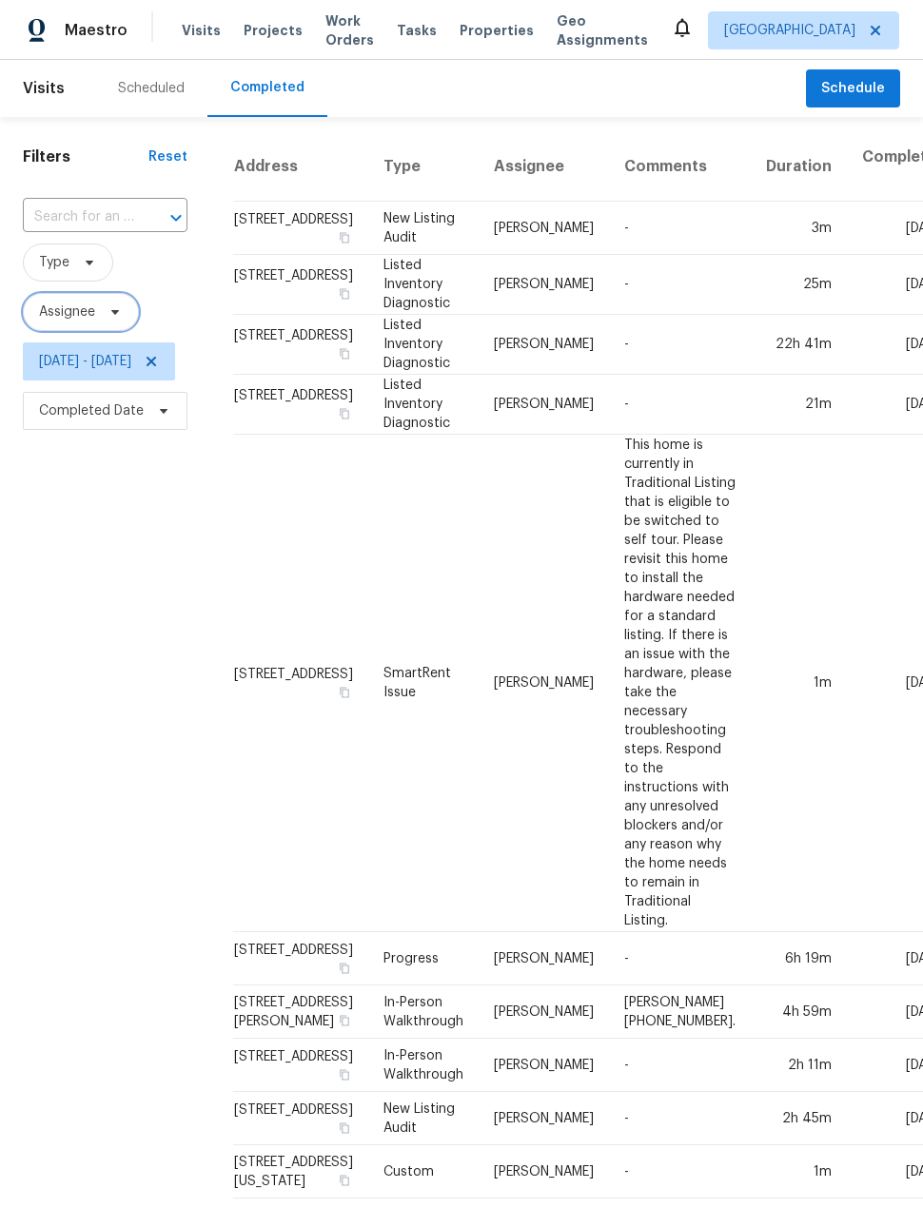
click at [98, 293] on span "Assignee" at bounding box center [81, 312] width 116 height 38
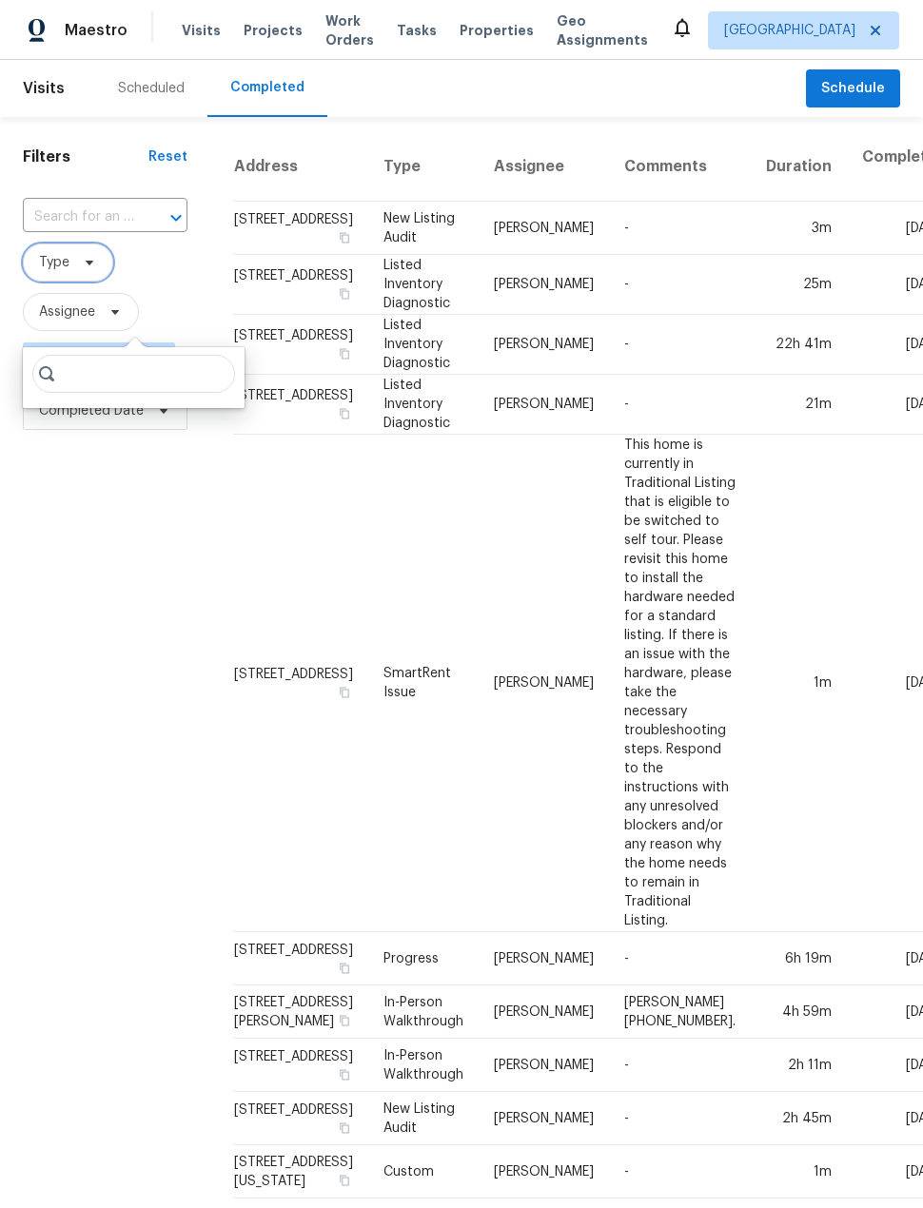
click at [90, 255] on icon at bounding box center [89, 262] width 15 height 15
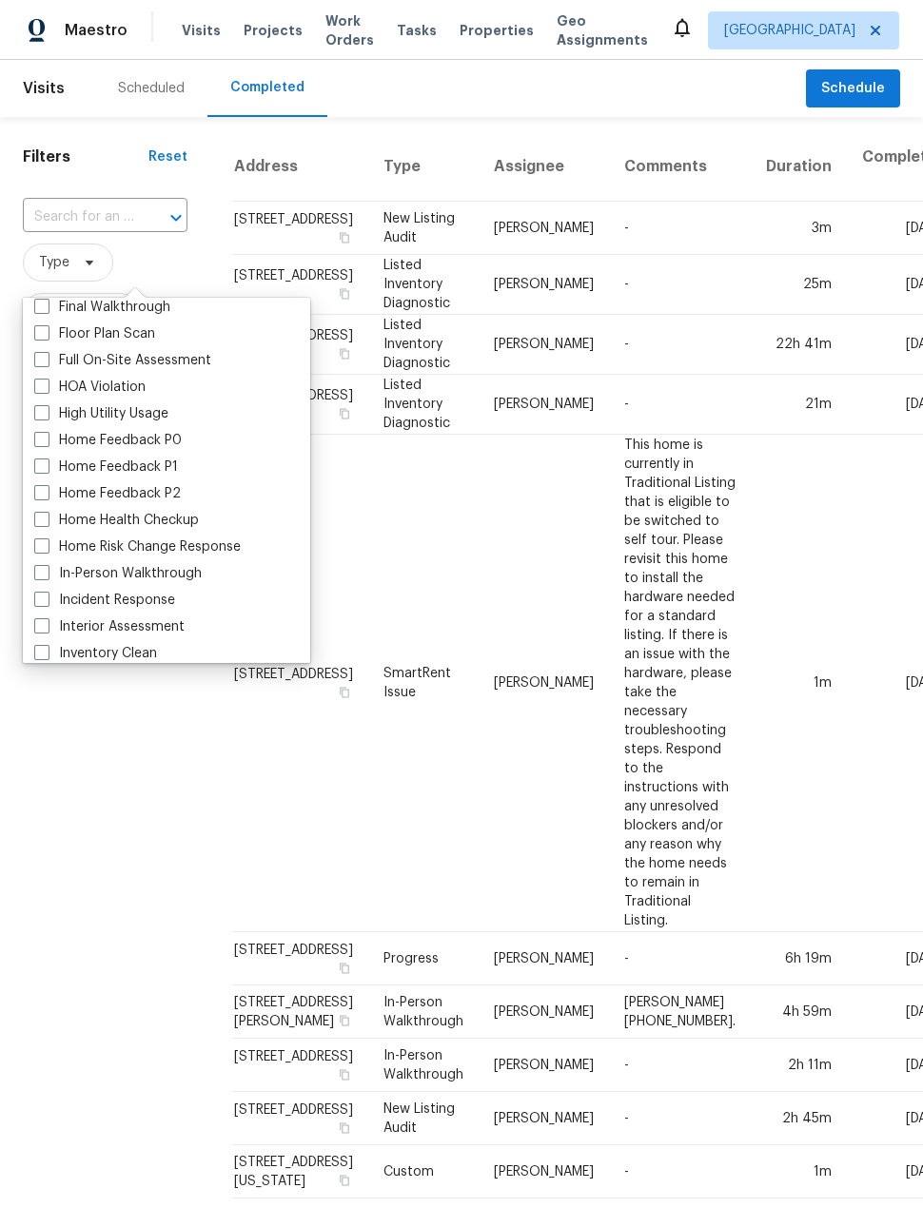
scroll to position [496, 0]
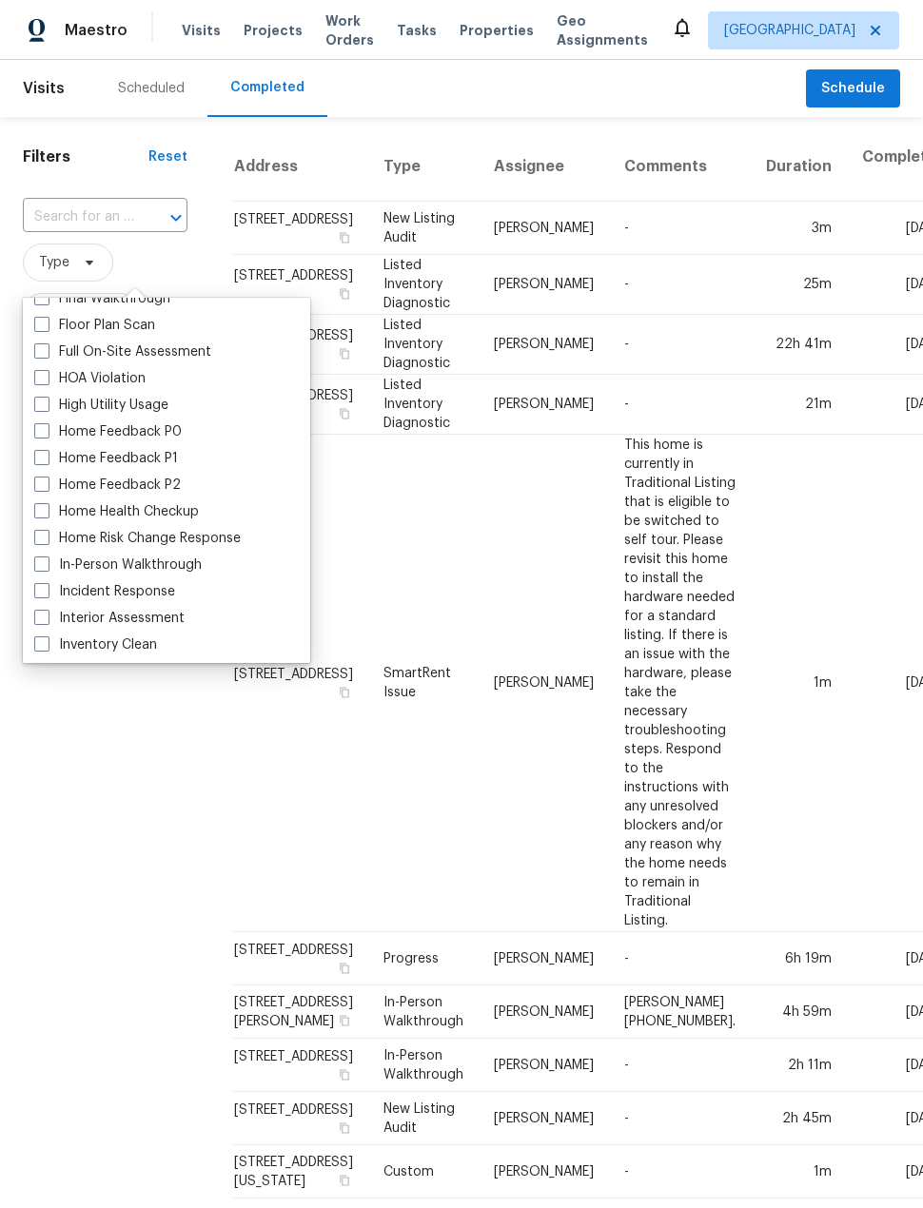
click at [52, 556] on label "In-Person Walkthrough" at bounding box center [117, 565] width 167 height 19
click at [47, 556] on input "In-Person Walkthrough" at bounding box center [40, 562] width 12 height 12
checkbox input "true"
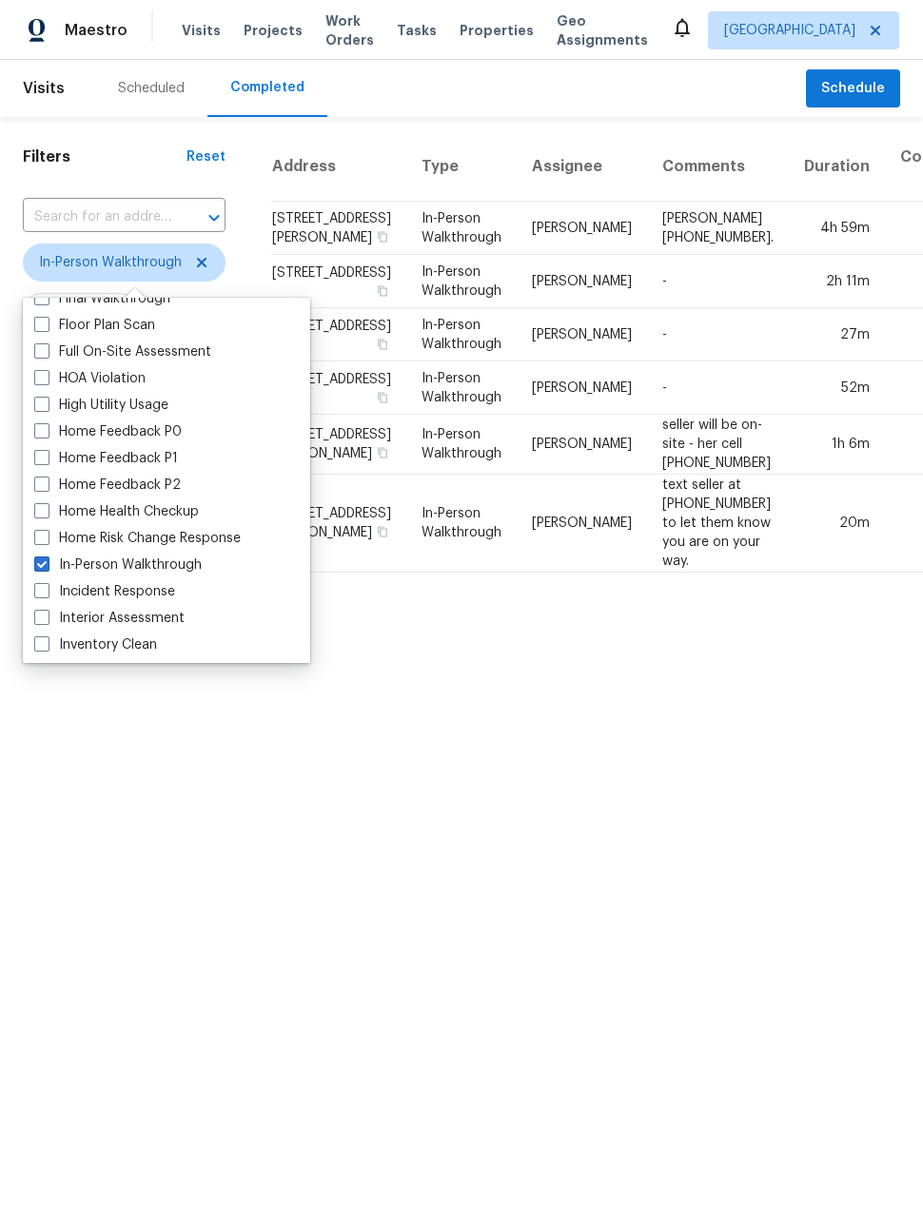
click at [90, 588] on div "Filters Reset ​ In-Person Walkthrough Assignee [DATE] - [DATE] Completed Date" at bounding box center [124, 352] width 248 height 471
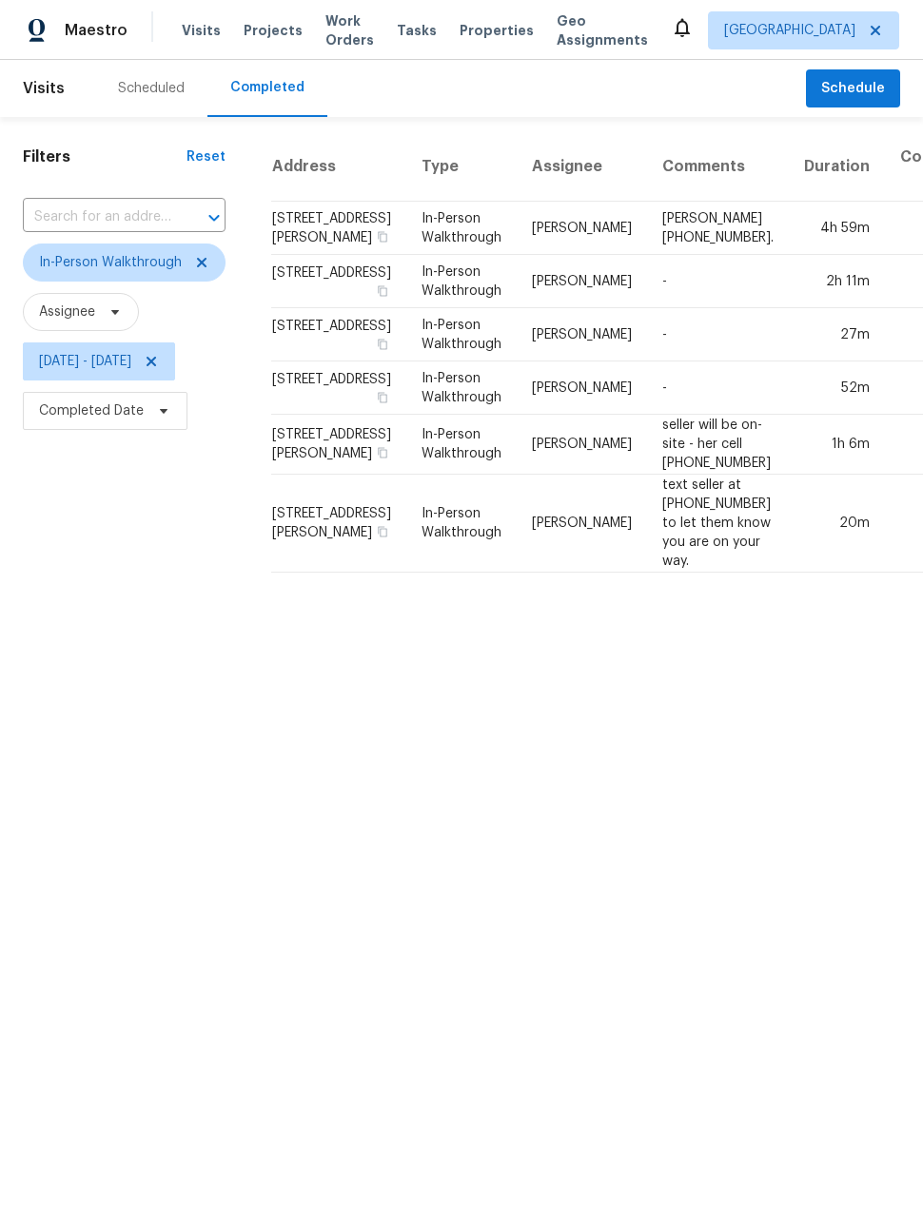
click at [445, 475] on td "In-Person Walkthrough" at bounding box center [461, 445] width 110 height 60
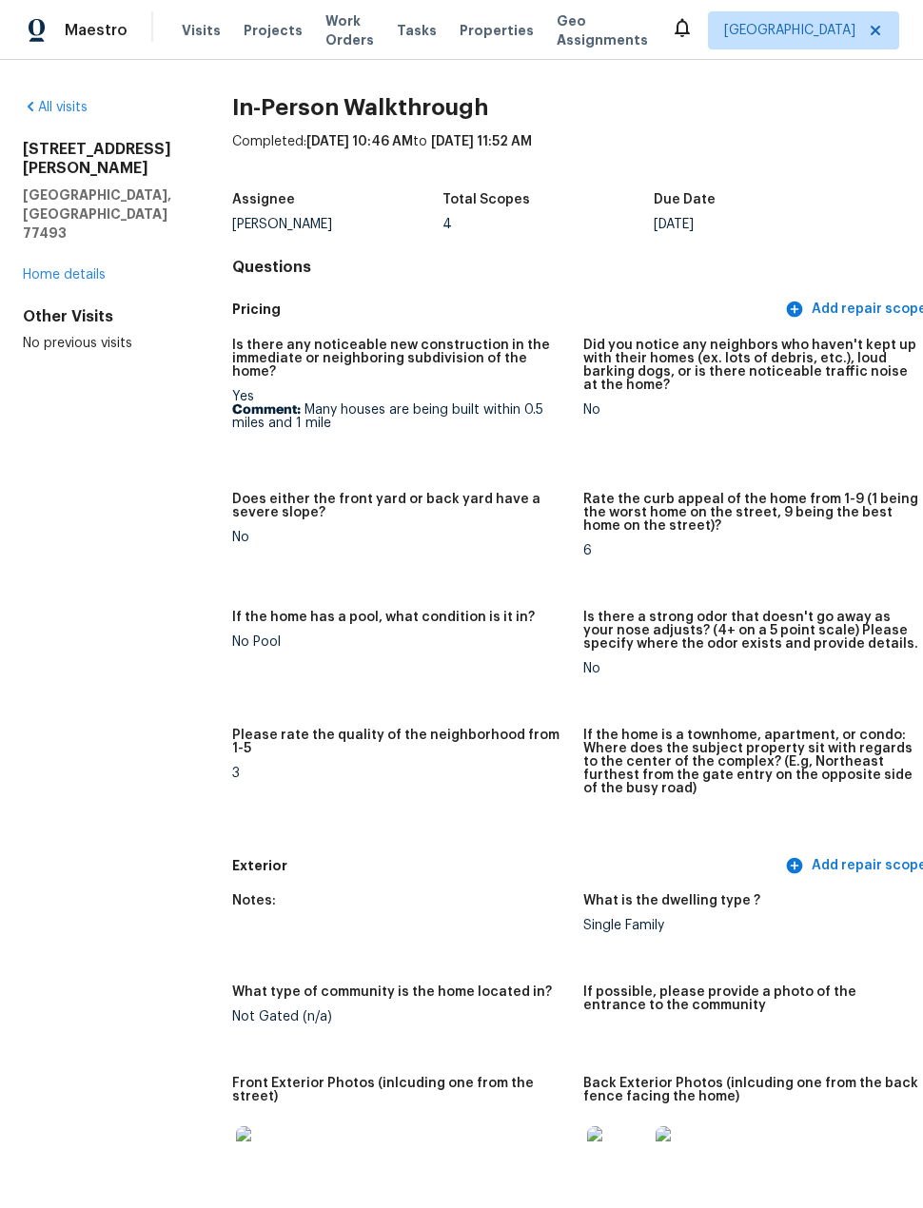
click at [244, 1126] on img at bounding box center [266, 1156] width 61 height 61
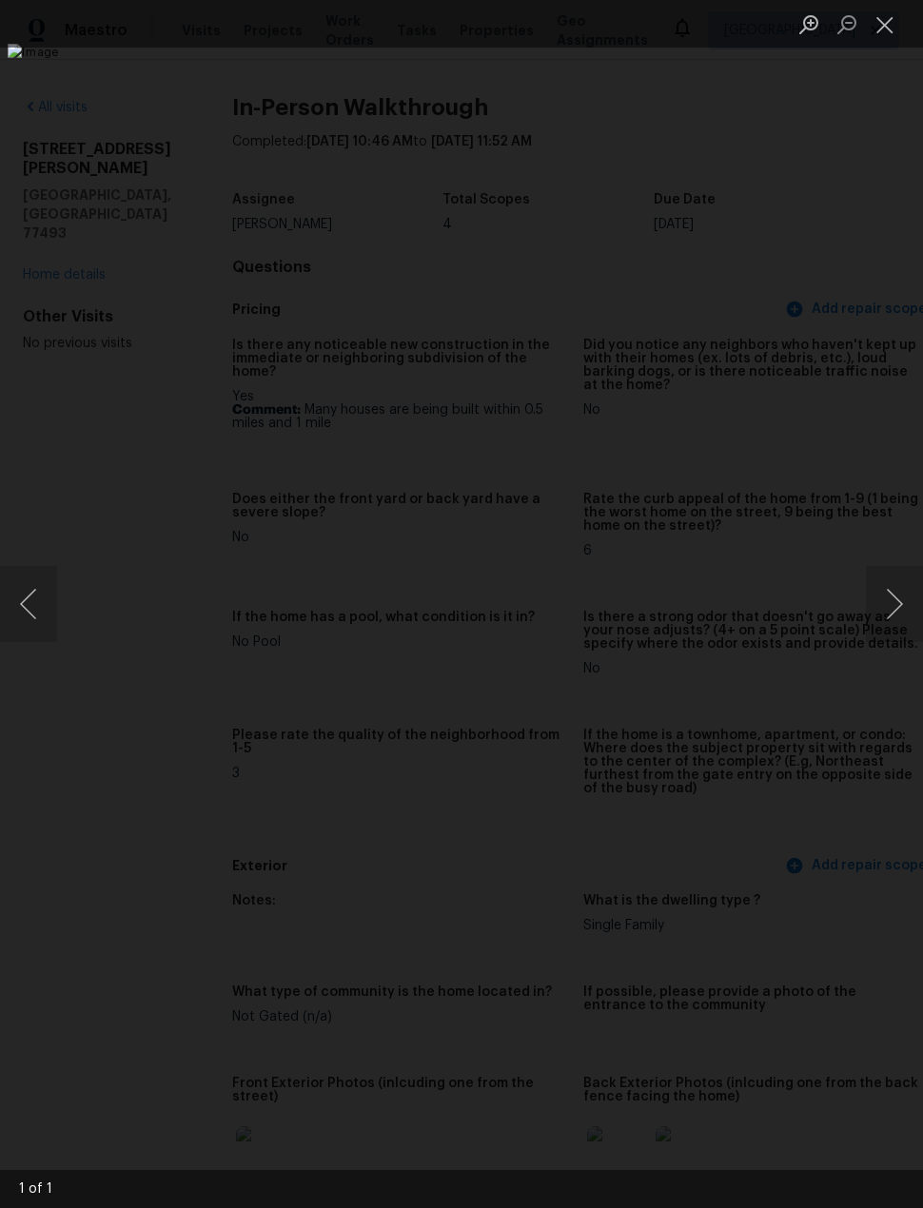
click at [887, 19] on button "Close lightbox" at bounding box center [885, 24] width 38 height 33
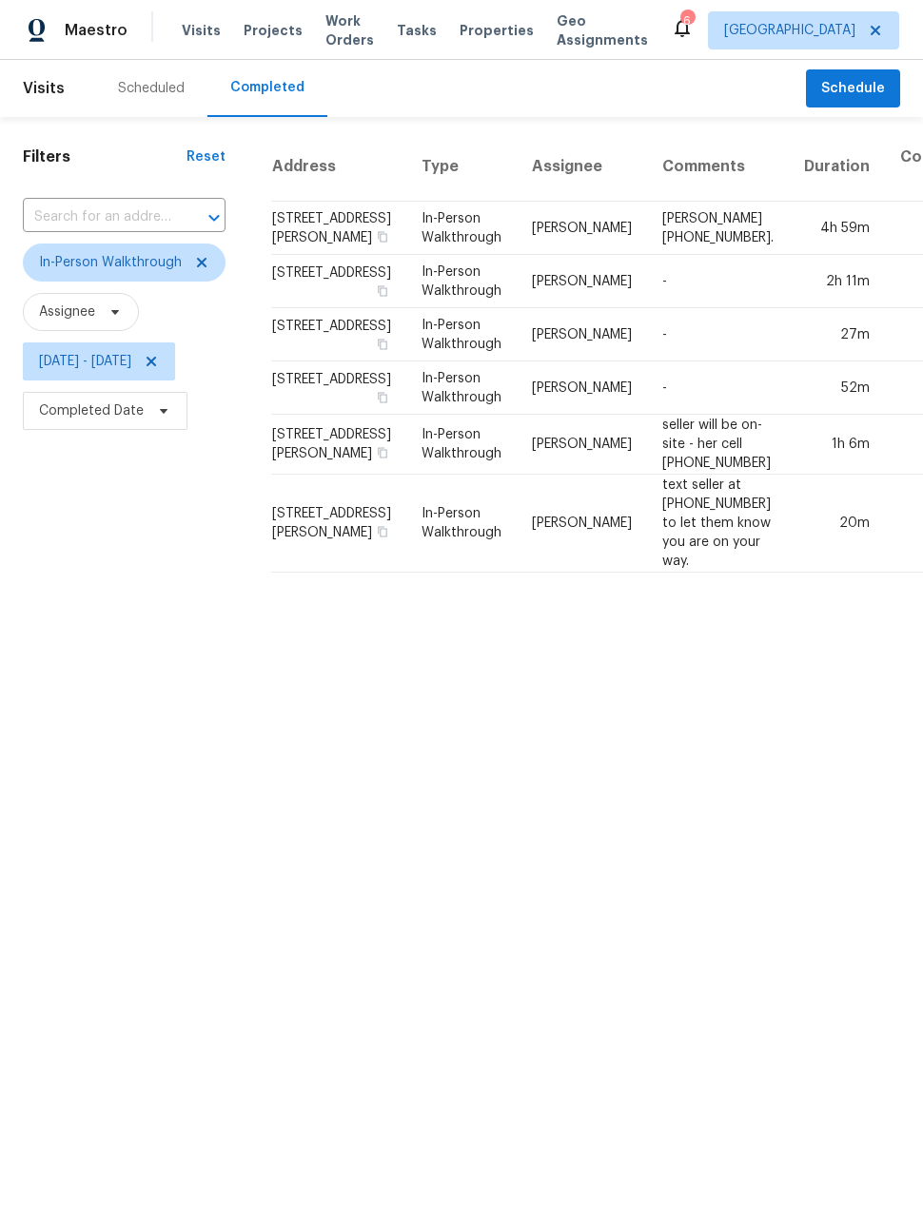
click at [885, 255] on td "Thu, May 08" at bounding box center [935, 228] width 100 height 53
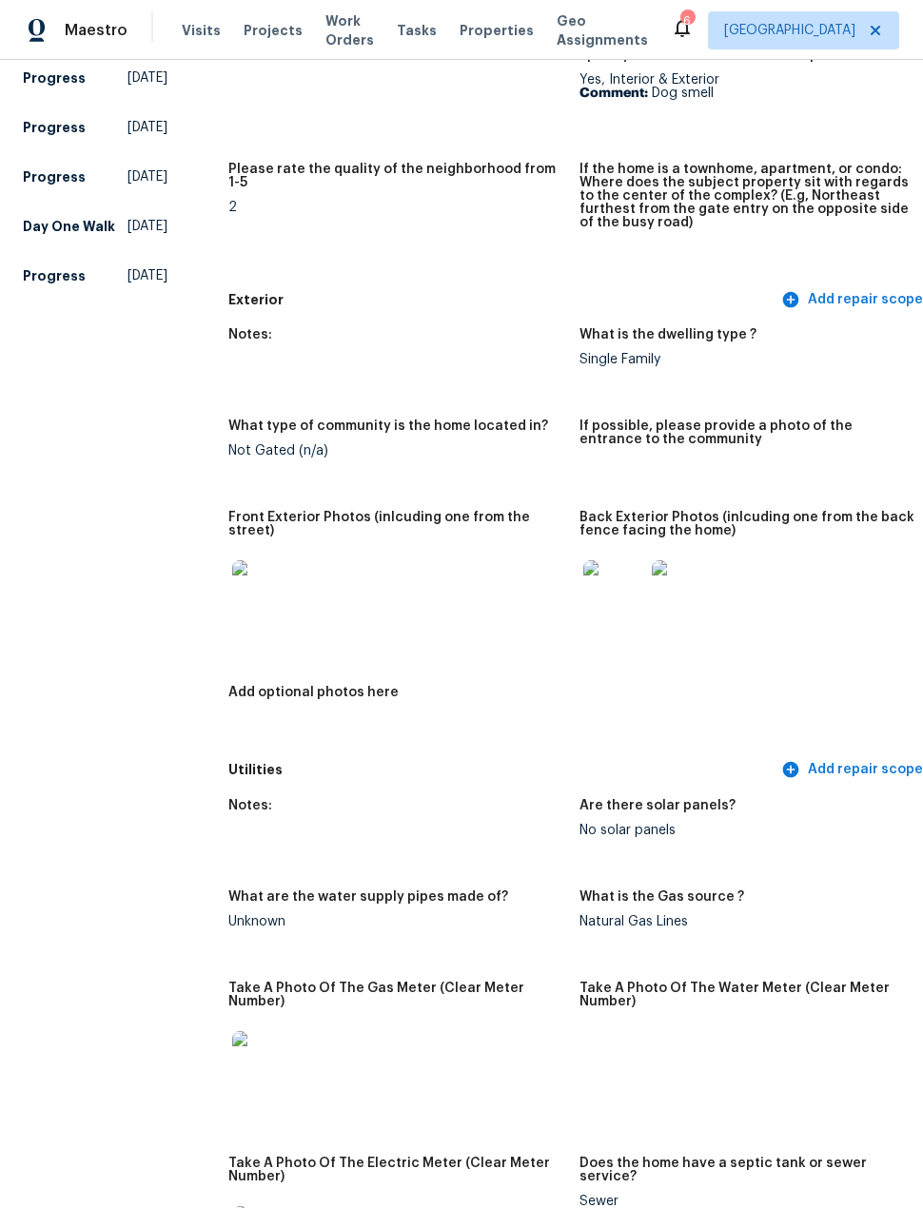
scroll to position [578, 0]
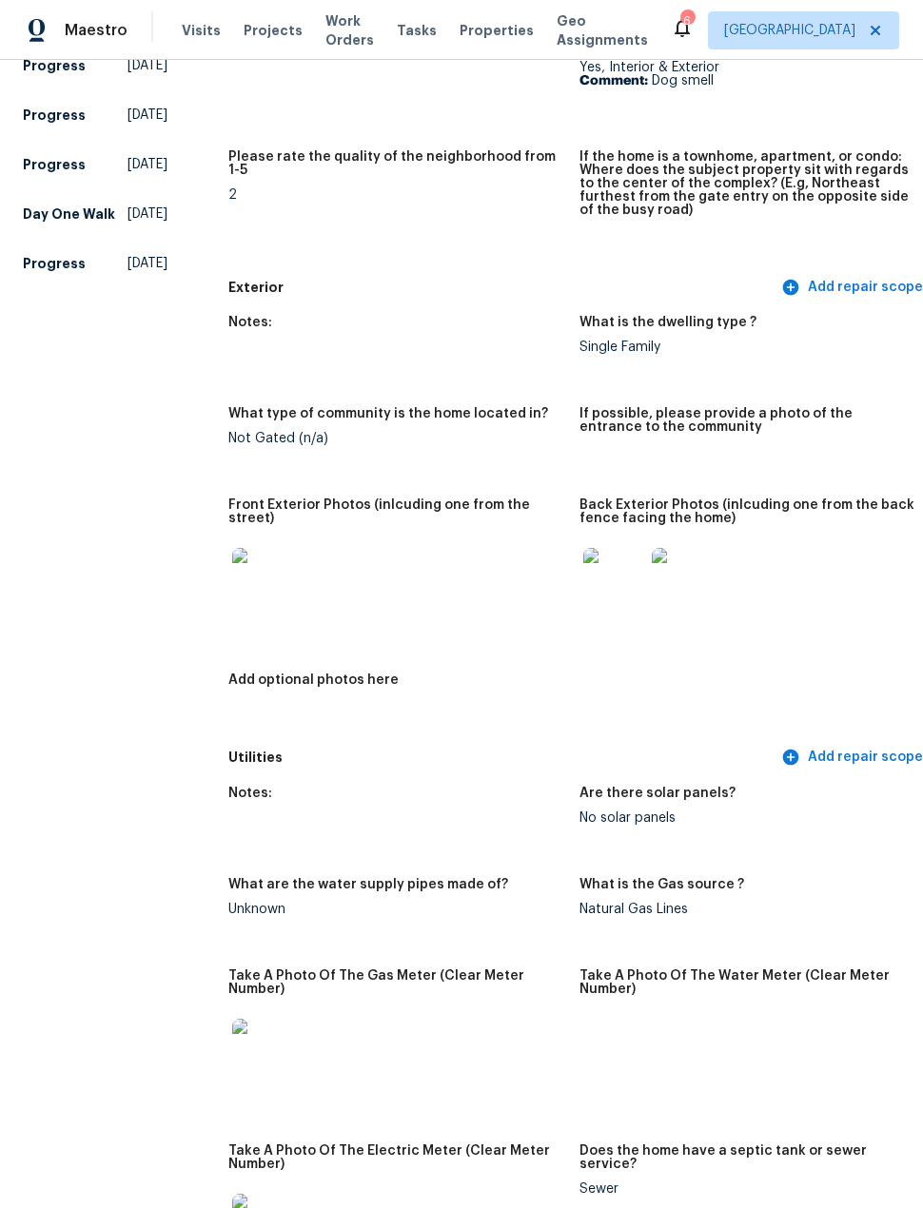
click at [240, 581] on img at bounding box center [262, 578] width 61 height 61
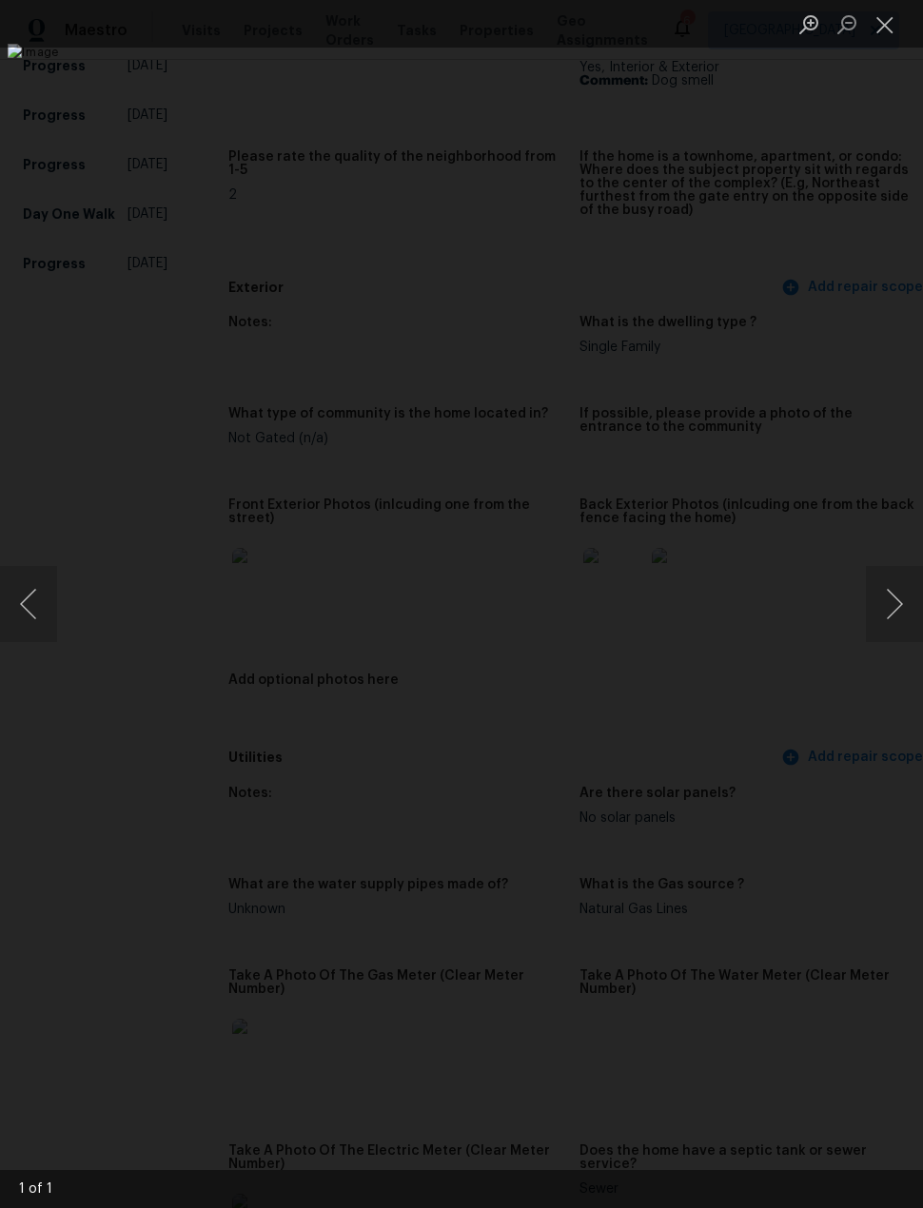
click at [879, 41] on button "Close lightbox" at bounding box center [885, 24] width 38 height 33
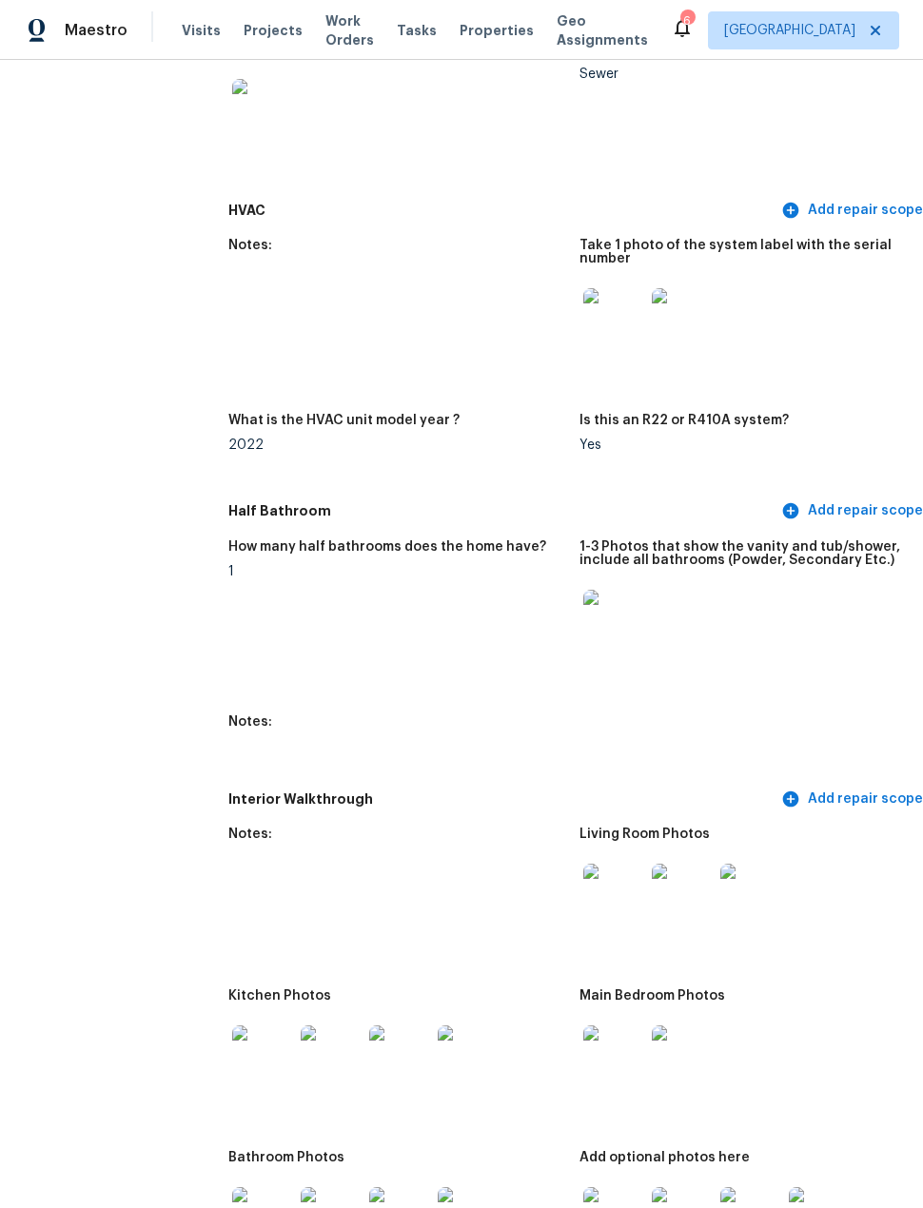
scroll to position [1694, 0]
click at [598, 620] on img at bounding box center [613, 619] width 61 height 61
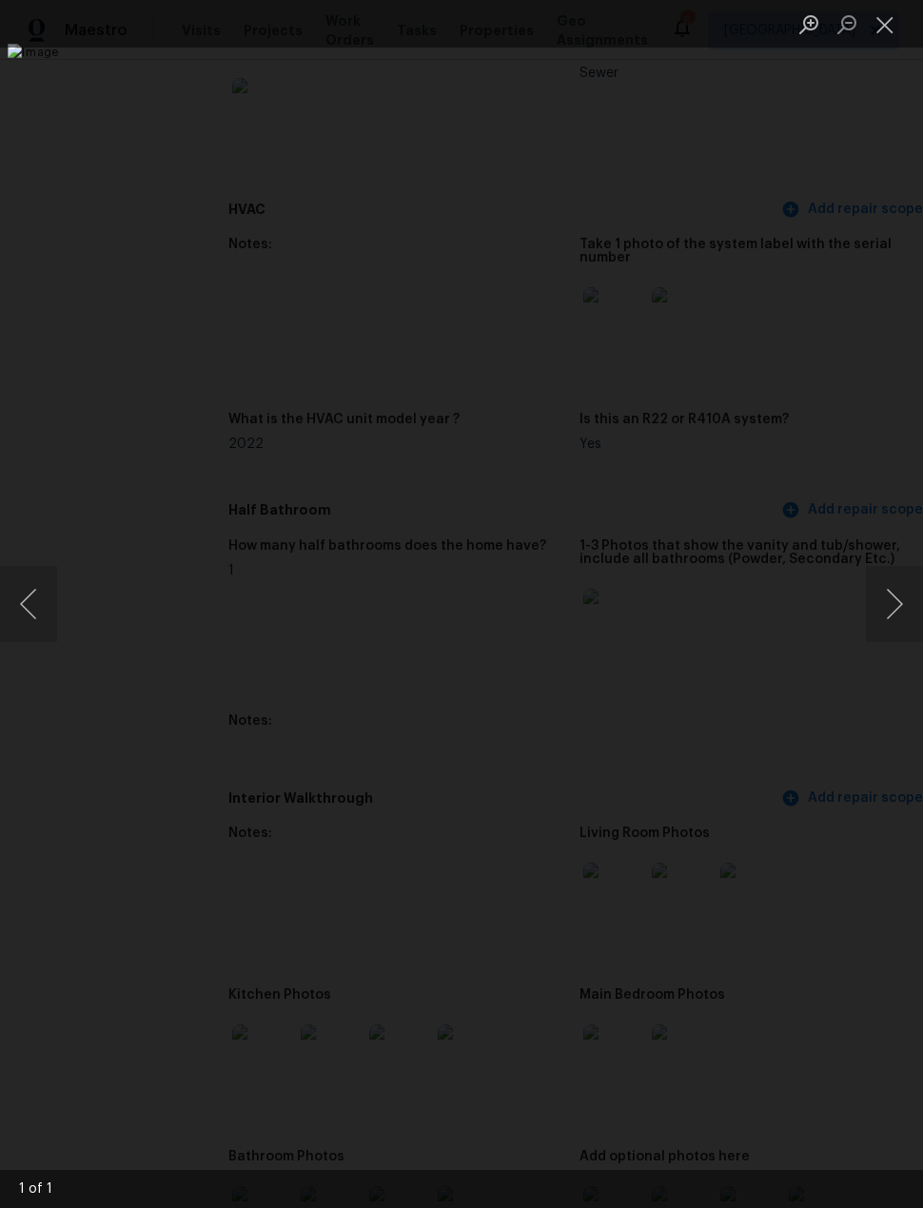
click at [877, 40] on button "Close lightbox" at bounding box center [885, 24] width 38 height 33
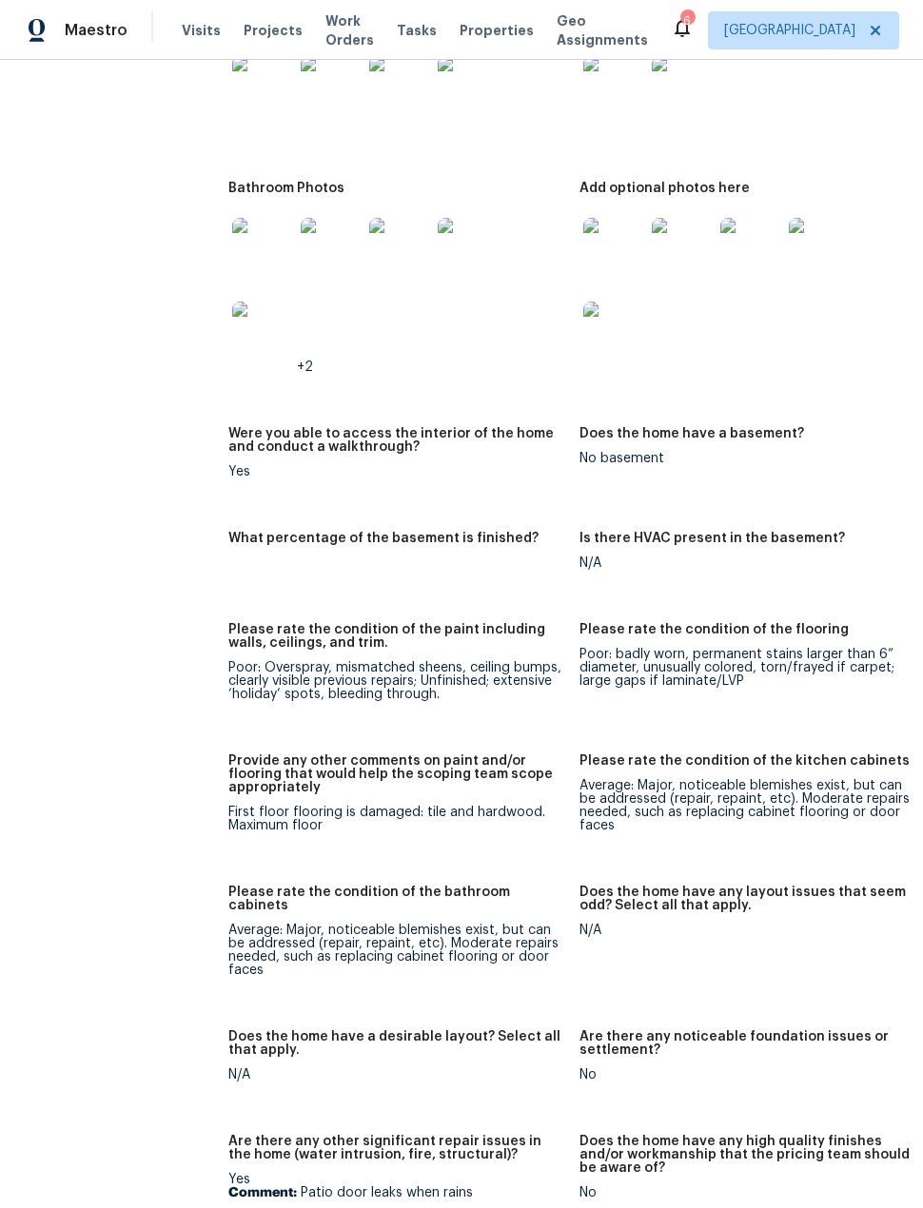
scroll to position [2625, 0]
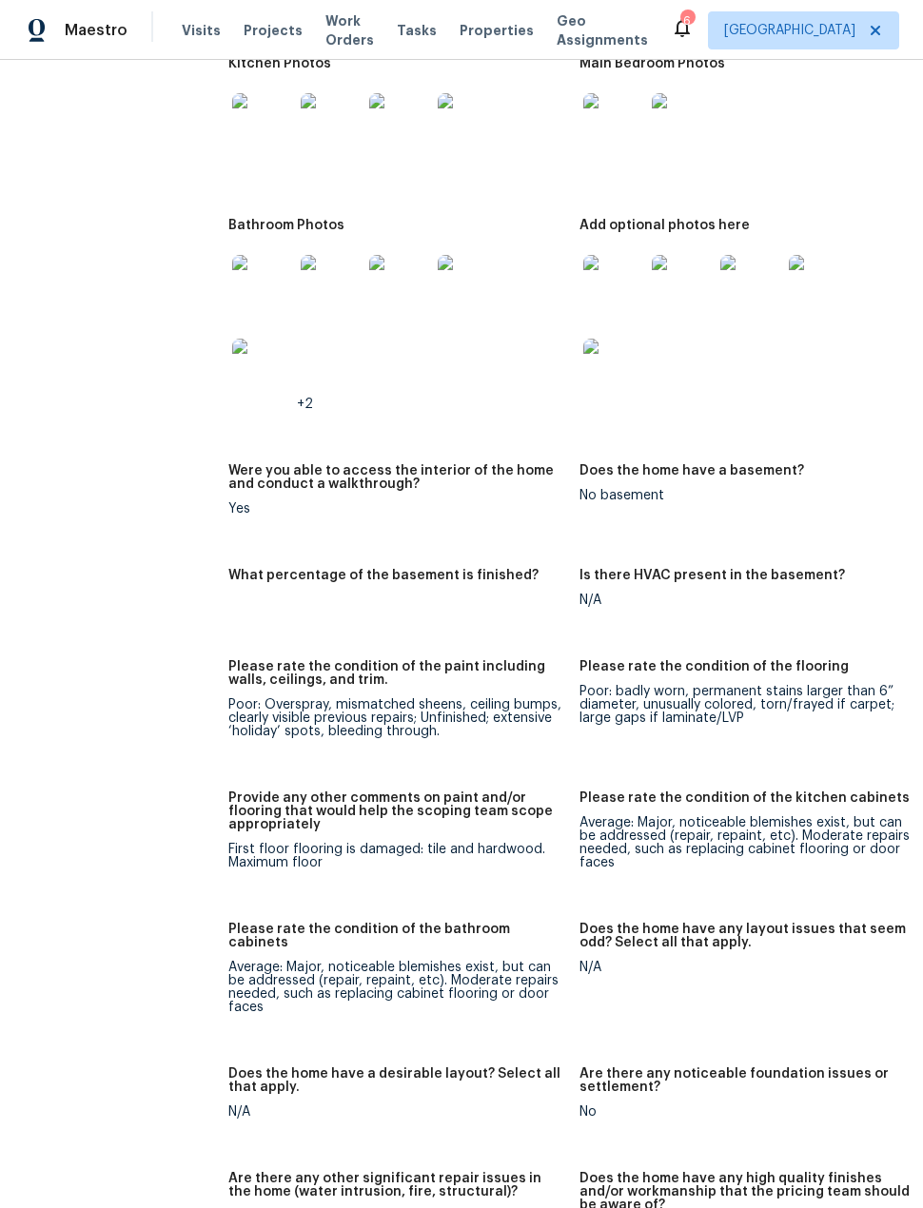
click at [602, 301] on img at bounding box center [613, 285] width 61 height 61
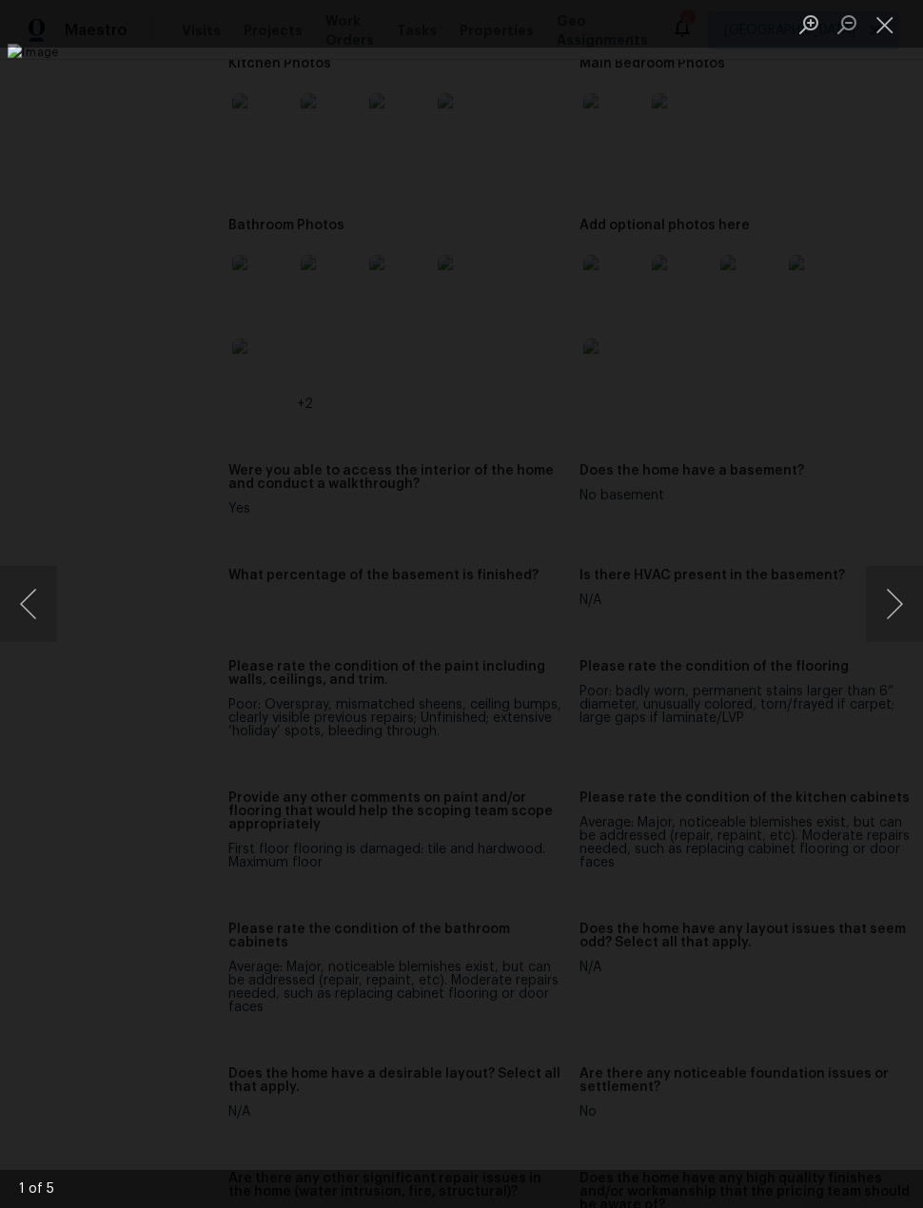
click at [899, 608] on button "Next image" at bounding box center [894, 604] width 57 height 76
click at [907, 620] on button "Next image" at bounding box center [894, 604] width 57 height 76
click at [899, 617] on button "Next image" at bounding box center [894, 604] width 57 height 76
click at [37, 576] on button "Previous image" at bounding box center [28, 604] width 57 height 76
click at [877, 32] on button "Close lightbox" at bounding box center [885, 24] width 38 height 33
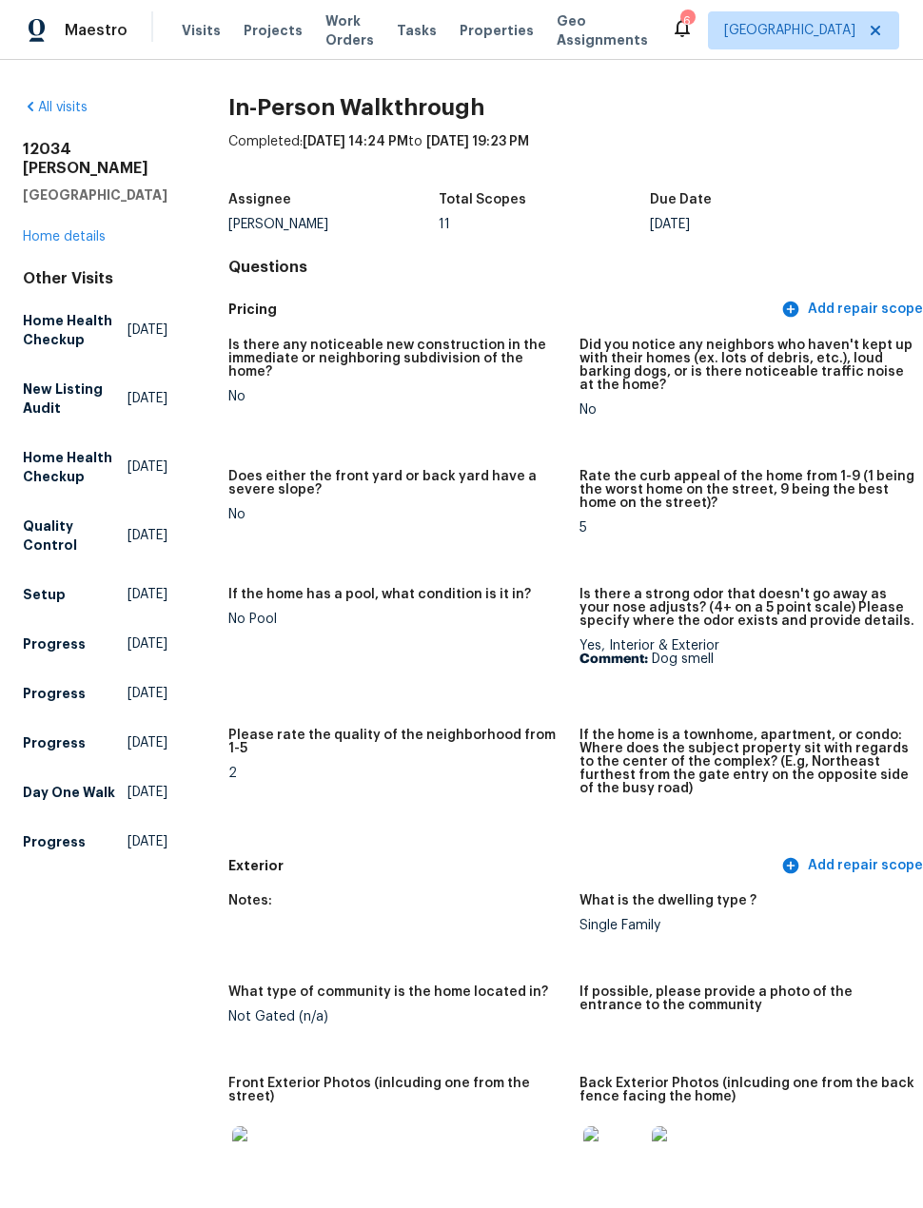
scroll to position [0, 0]
click at [31, 802] on h5 "Day One Walk" at bounding box center [69, 792] width 92 height 19
